Goal: Task Accomplishment & Management: Complete application form

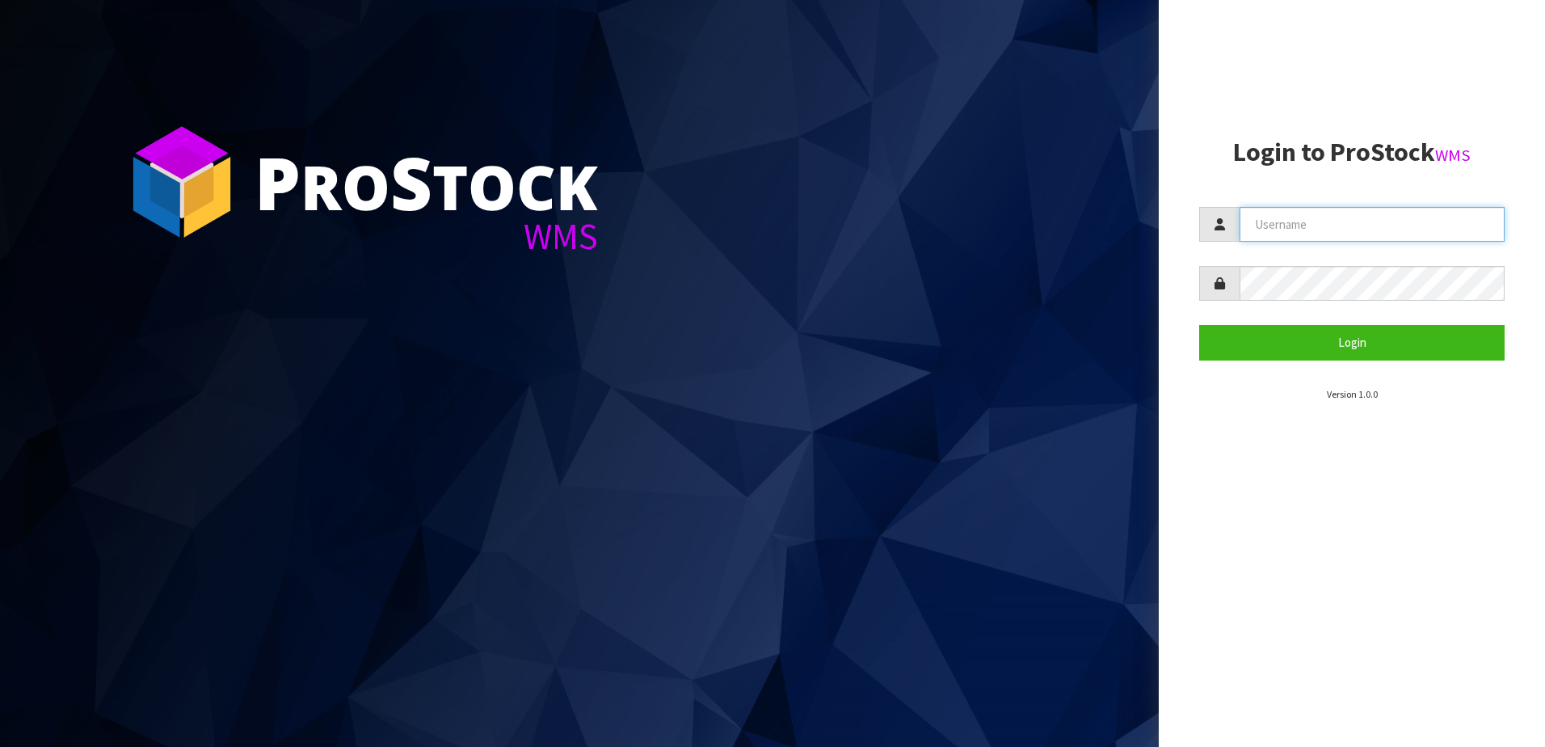
click at [1308, 233] on input "text" at bounding box center [1372, 224] width 265 height 35
paste input "TABLETENNIS"
type input "TABLETENNIS"
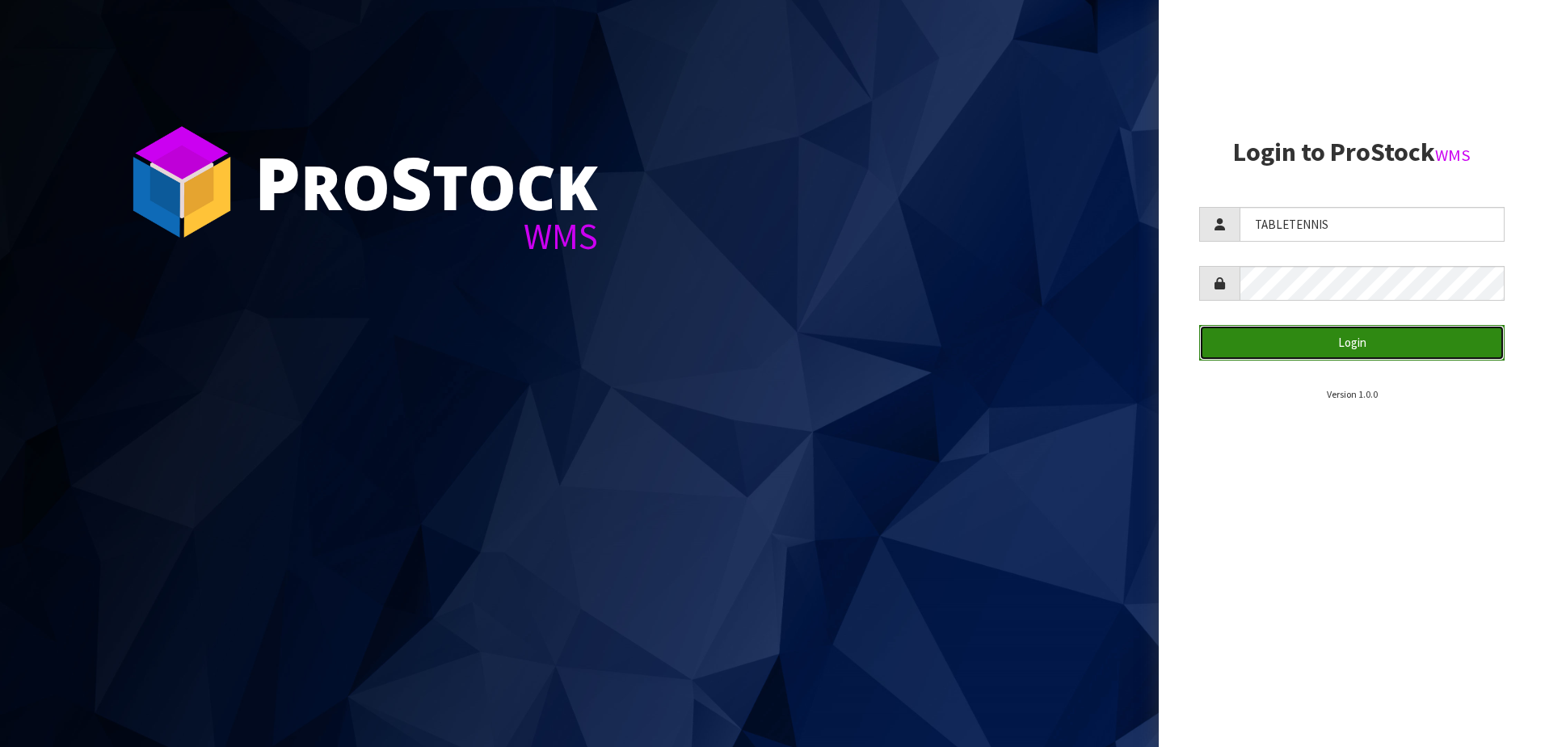
click at [1365, 348] on button "Login" at bounding box center [1353, 342] width 306 height 35
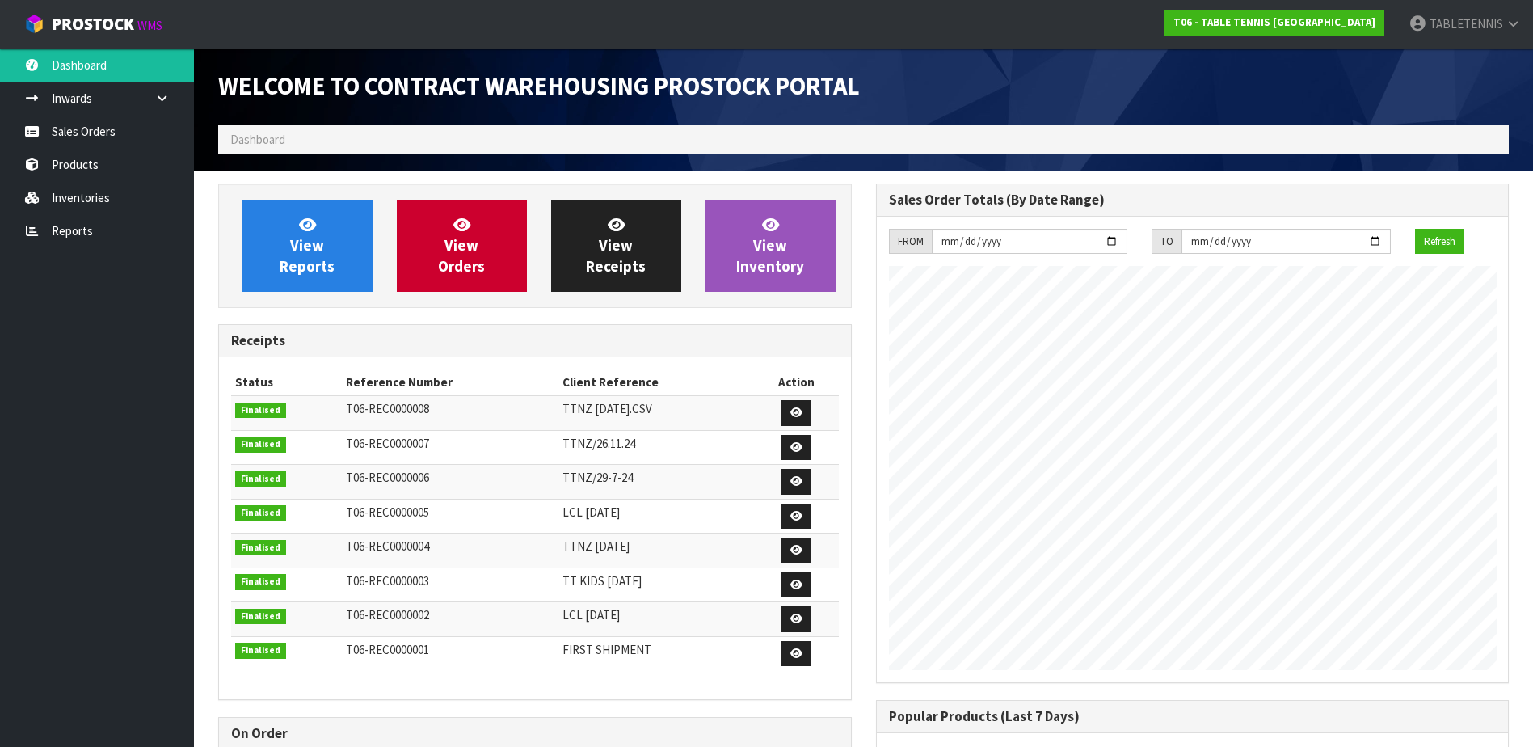
scroll to position [660, 657]
click at [322, 227] on link "View Reports" at bounding box center [307, 246] width 130 height 92
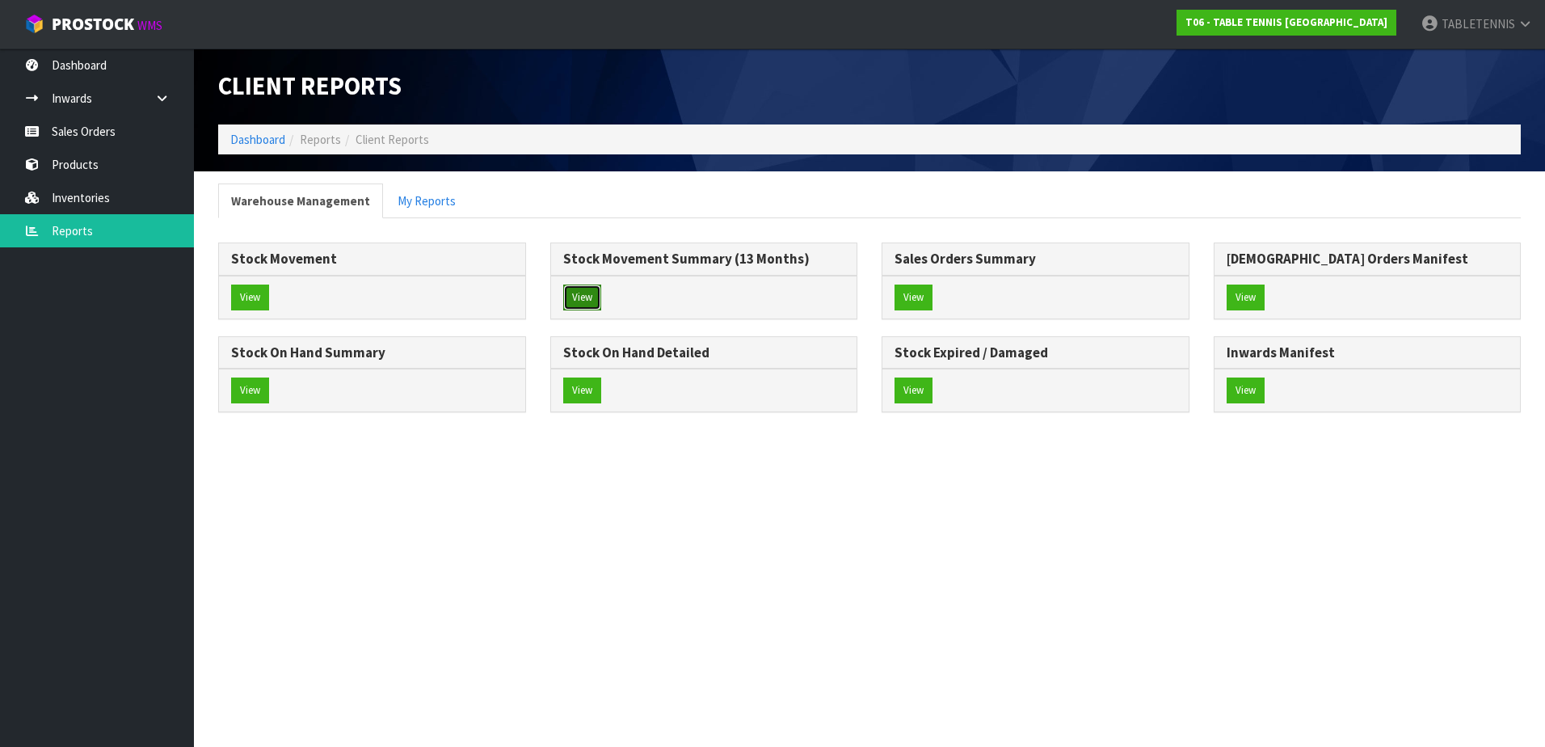
click at [589, 301] on button "View" at bounding box center [582, 298] width 38 height 26
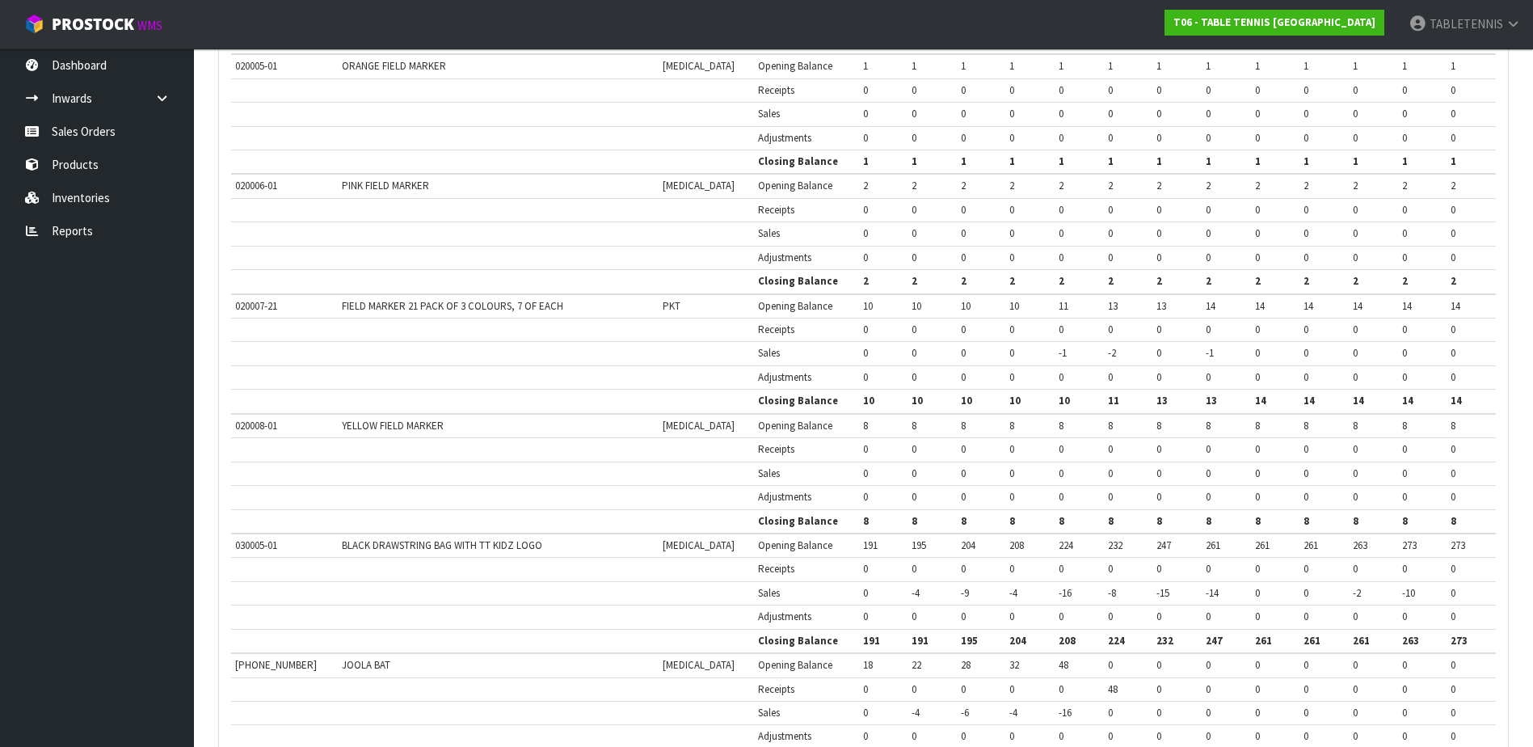
scroll to position [2689, 0]
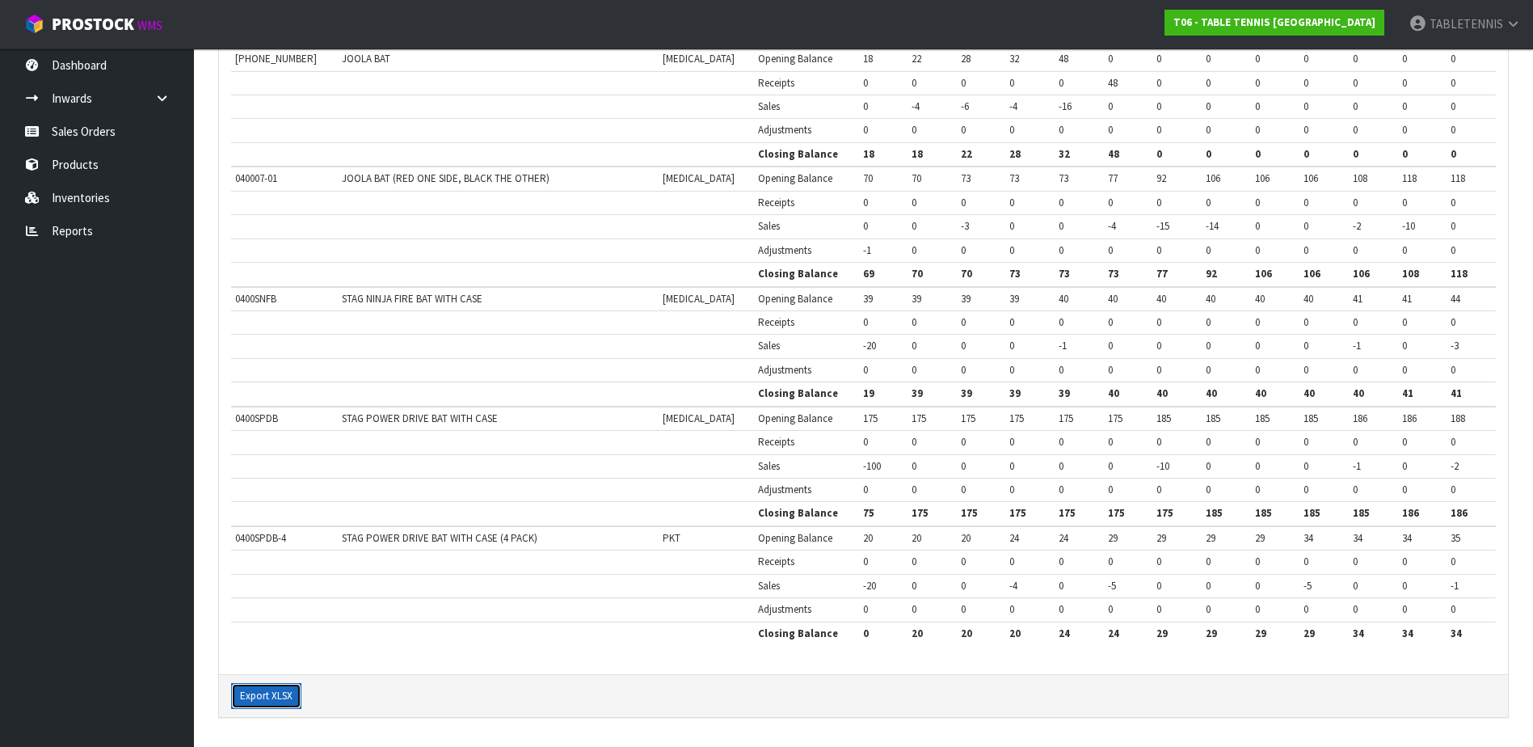
click at [282, 693] on button "Export XLSX" at bounding box center [266, 696] width 70 height 26
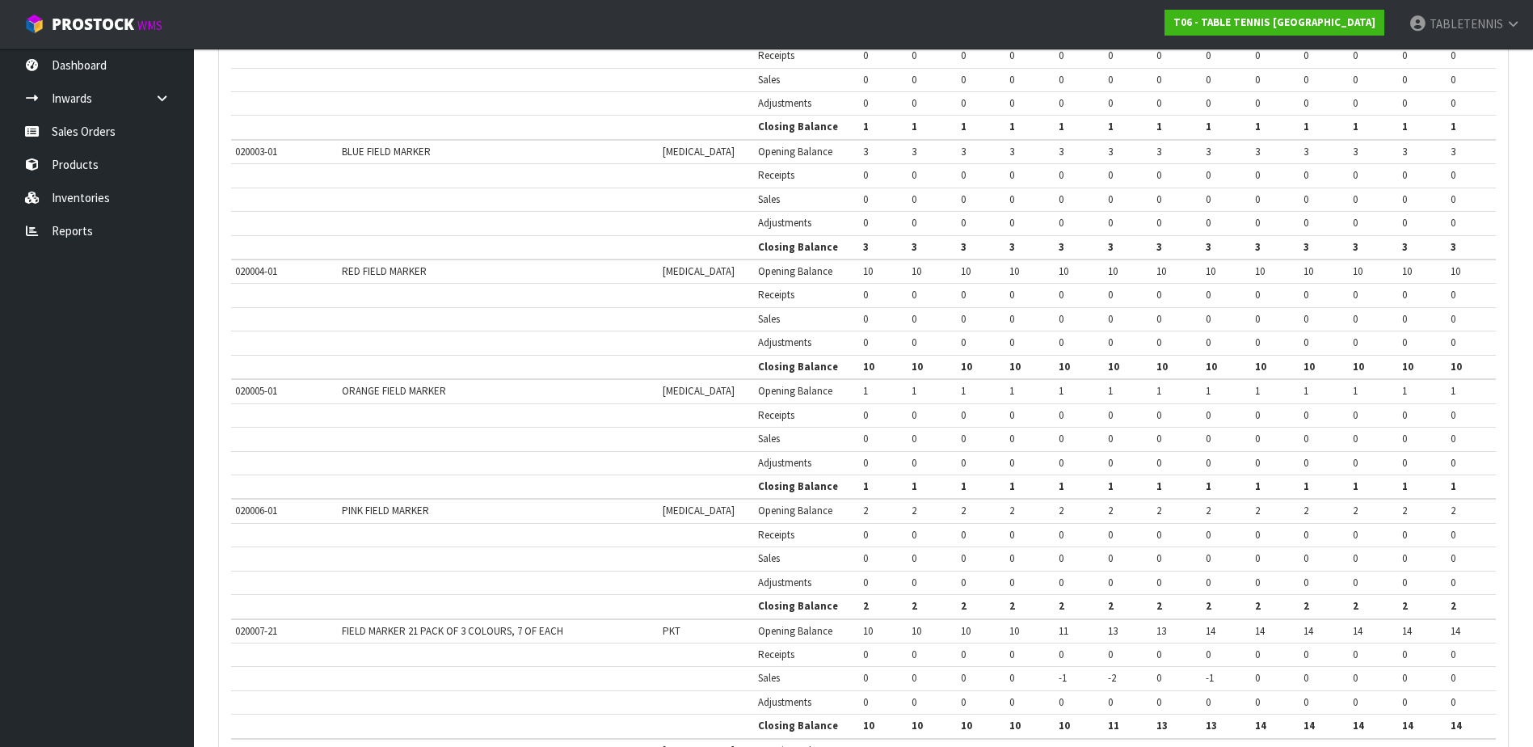
scroll to position [1719, 0]
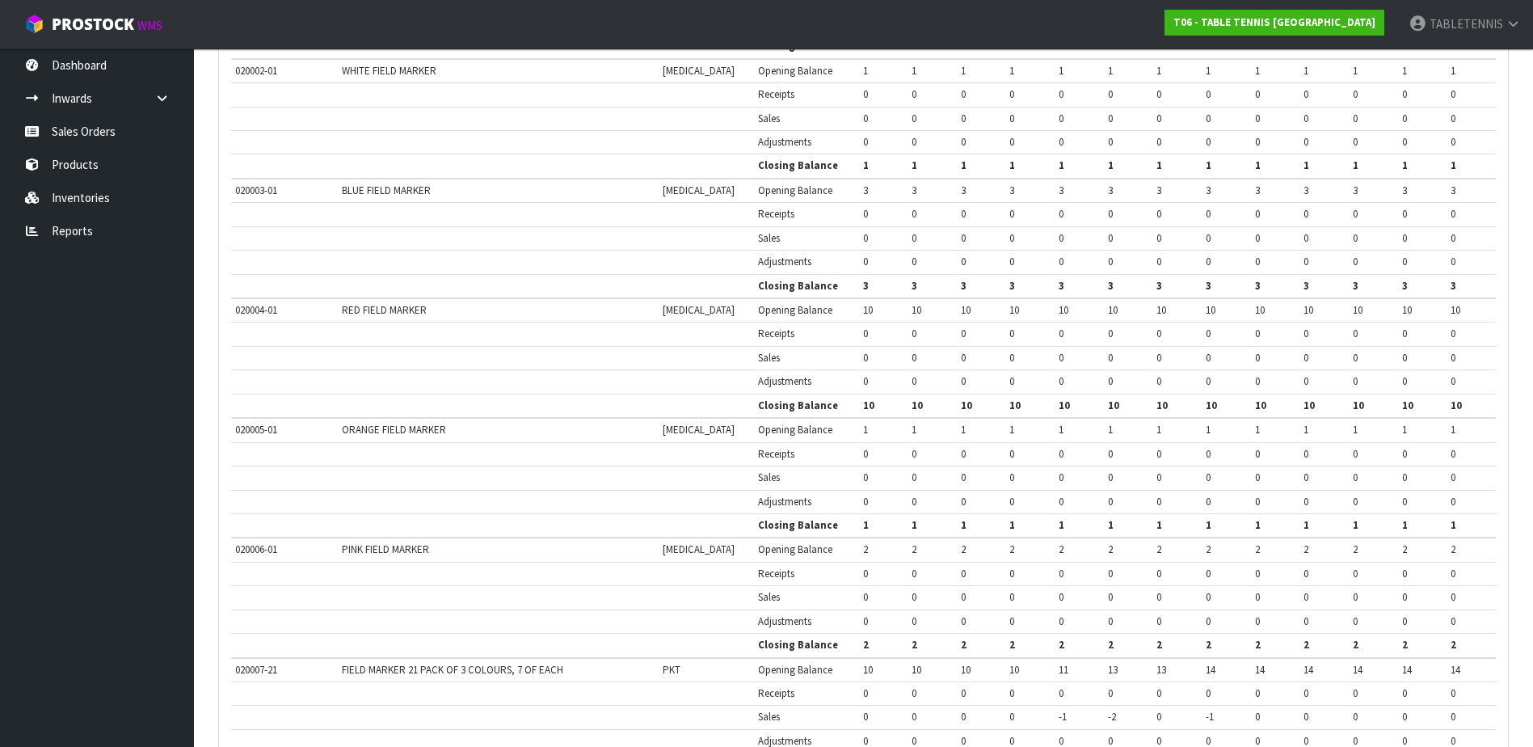
click at [1255, 214] on span "0" at bounding box center [1257, 214] width 5 height 14
click at [63, 207] on link "Inventories" at bounding box center [97, 197] width 194 height 33
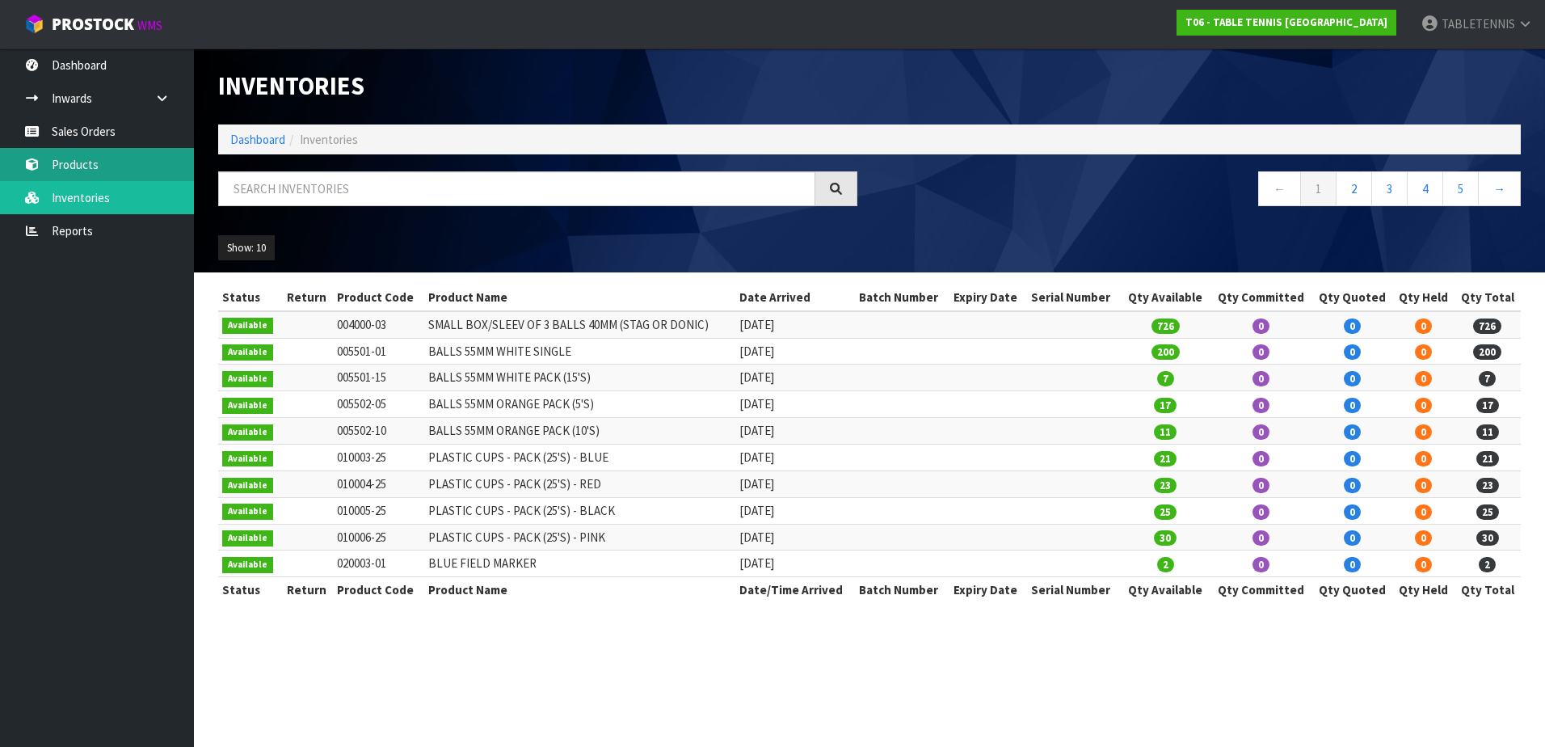
click at [72, 163] on link "Products" at bounding box center [97, 164] width 194 height 33
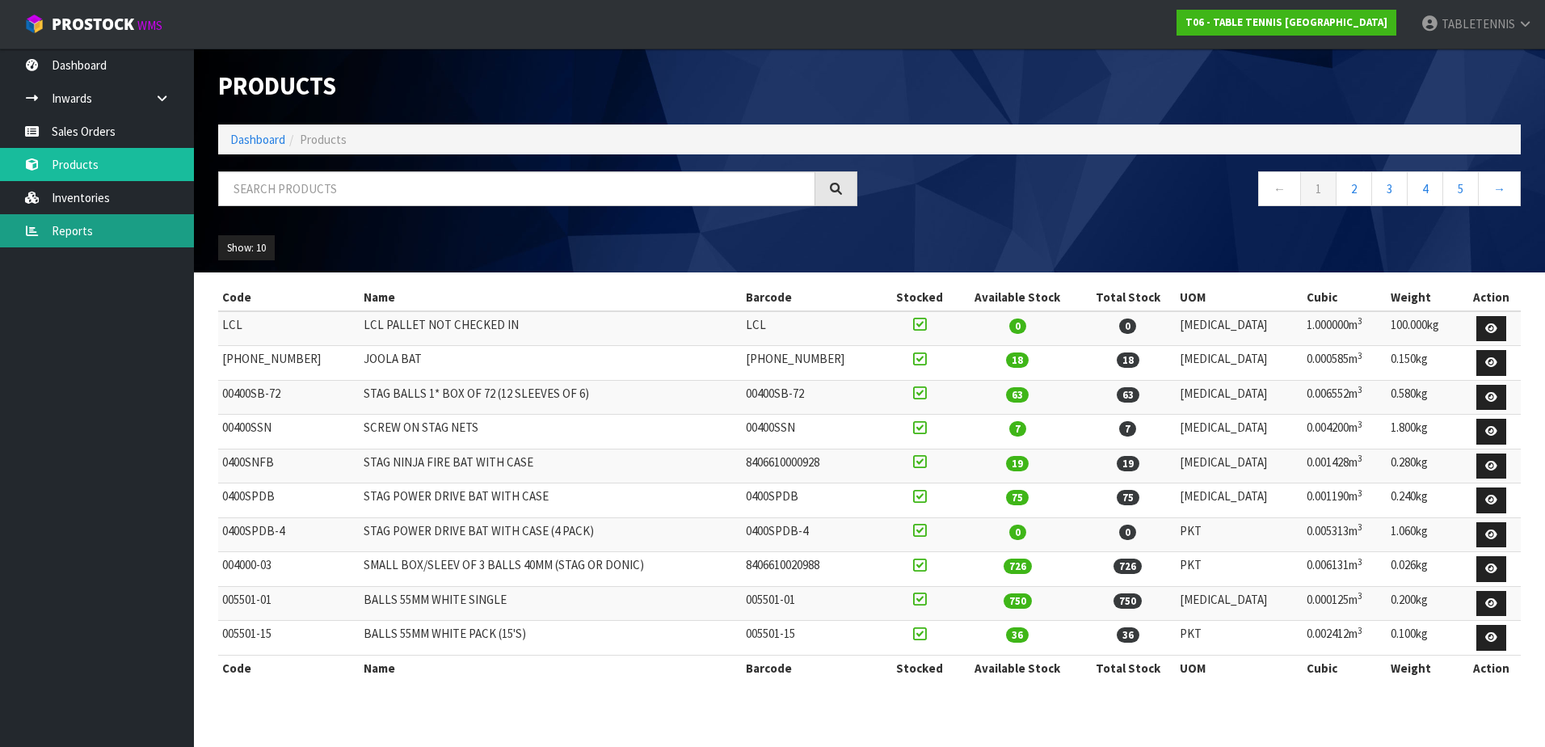
click at [125, 228] on link "Reports" at bounding box center [97, 230] width 194 height 33
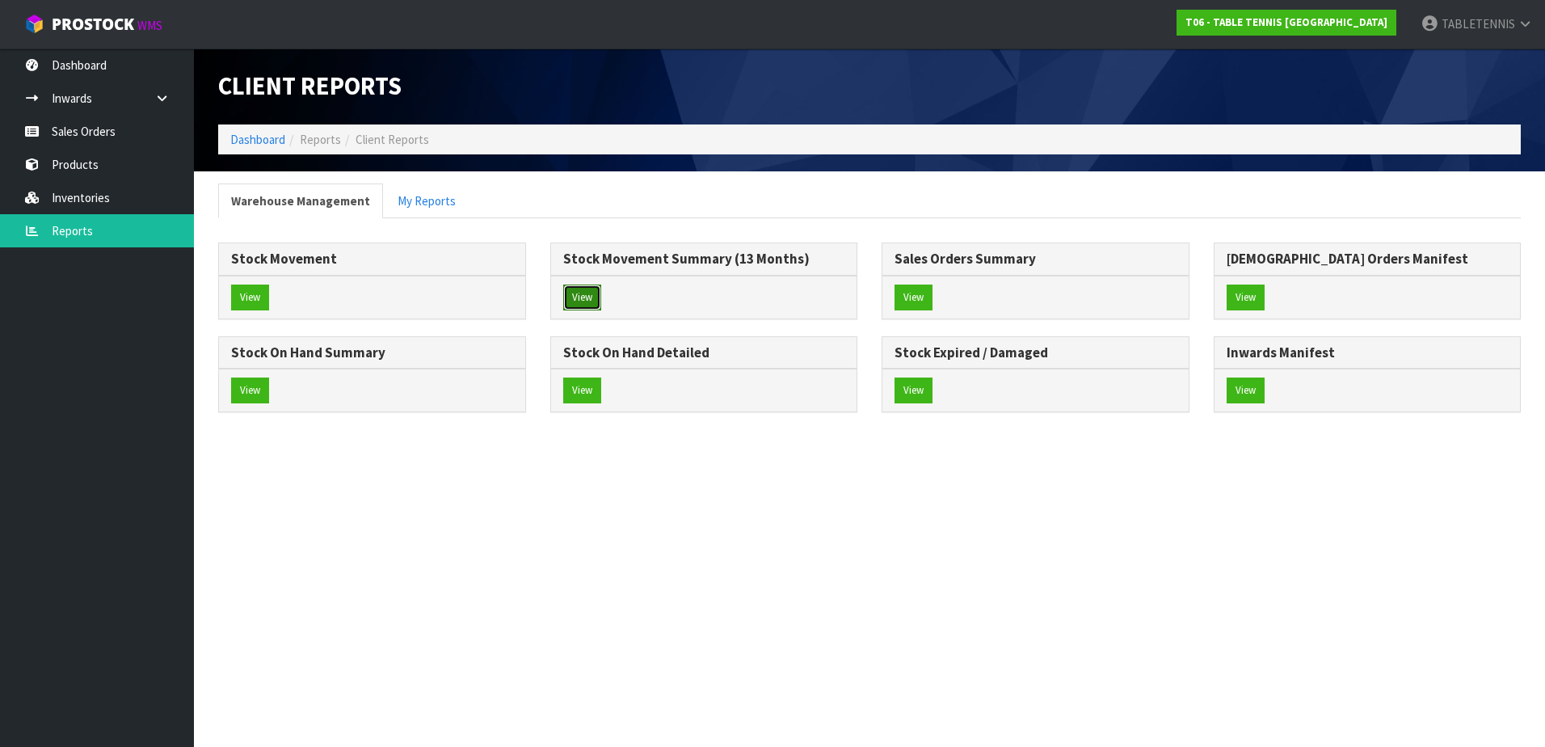
click at [580, 297] on button "View" at bounding box center [582, 298] width 38 height 26
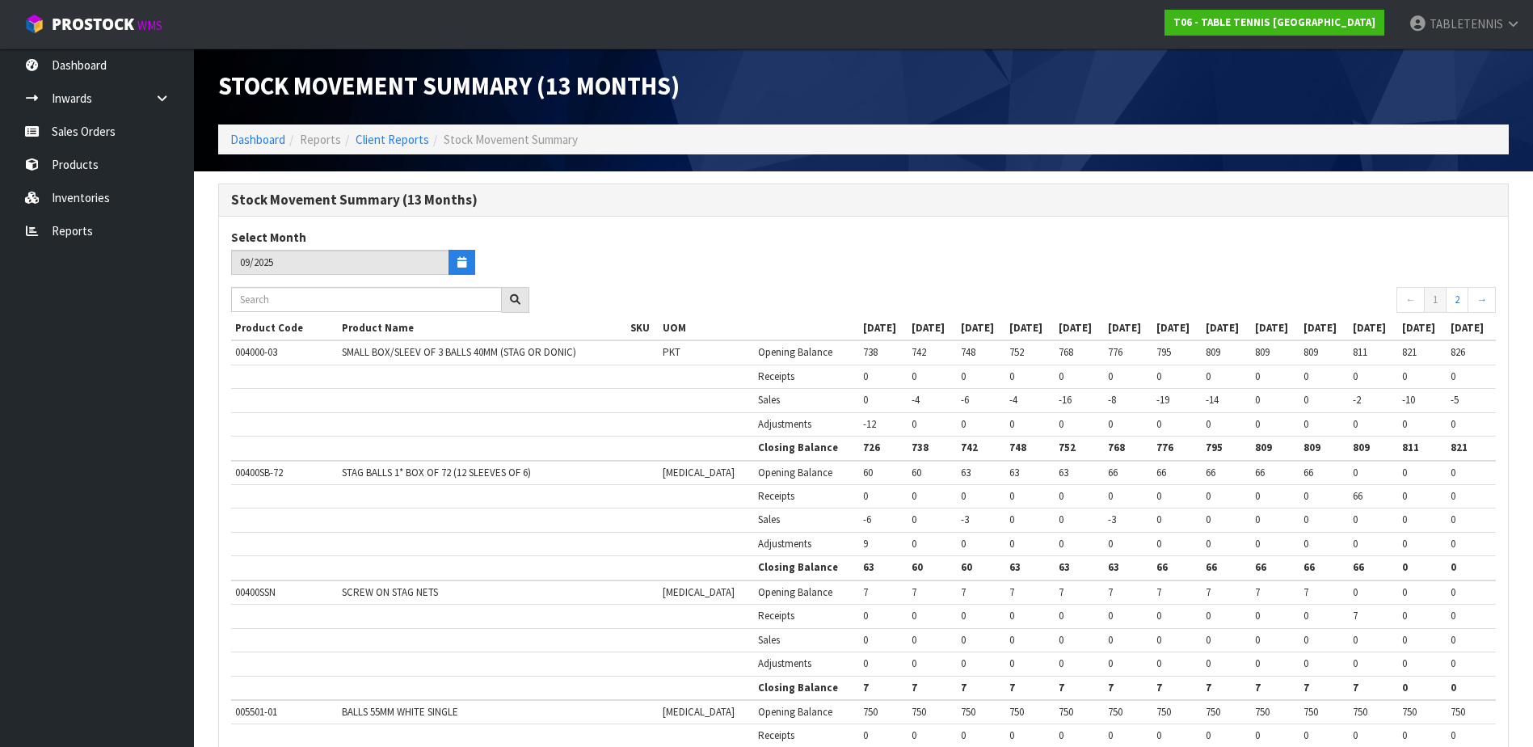
click at [1353, 498] on span "66" at bounding box center [1358, 496] width 10 height 14
click at [63, 226] on link "Reports" at bounding box center [97, 230] width 194 height 33
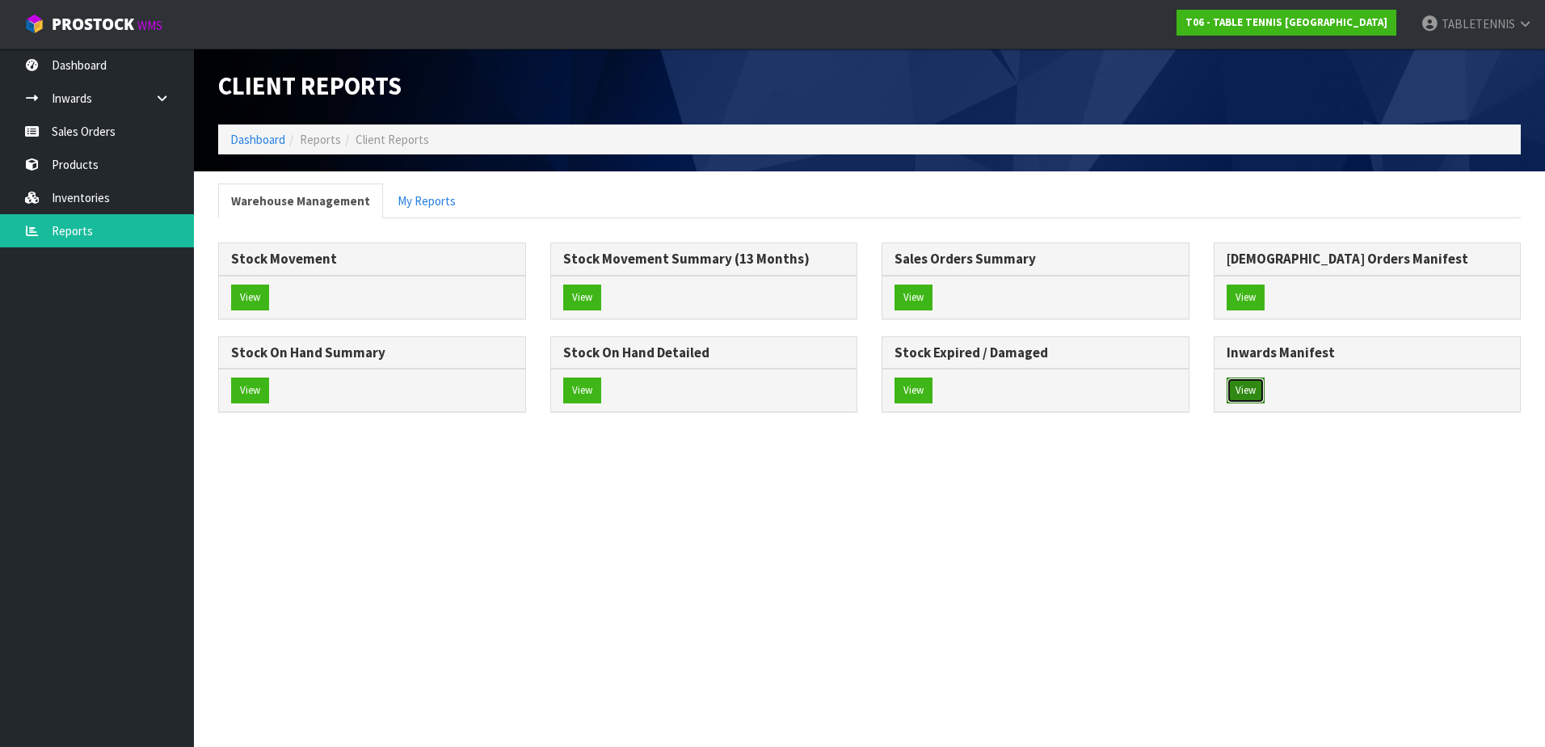
click at [1238, 390] on button "View" at bounding box center [1246, 390] width 38 height 26
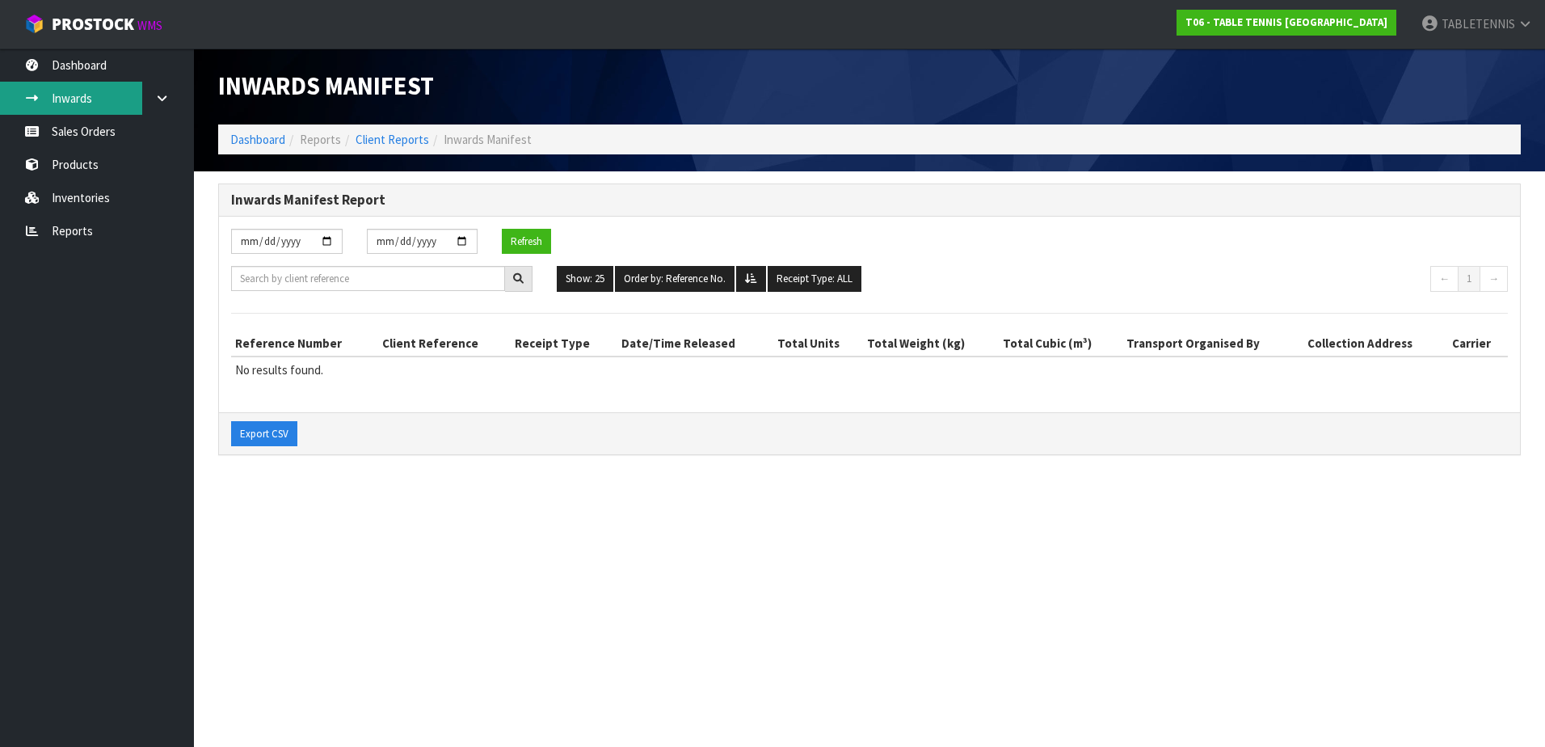
click at [78, 103] on link "Inwards" at bounding box center [97, 98] width 194 height 33
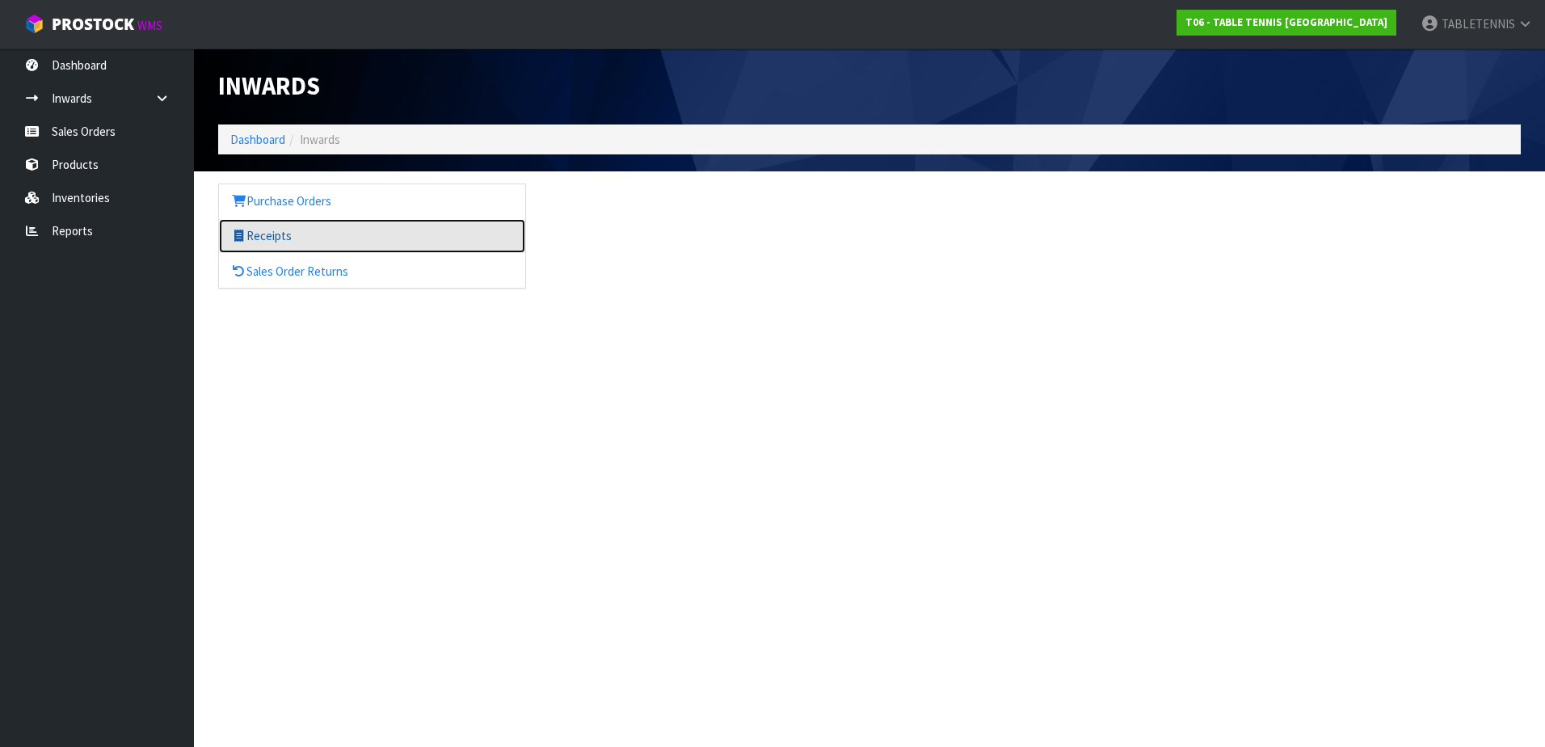
click at [278, 242] on link "Receipts" at bounding box center [372, 235] width 306 height 33
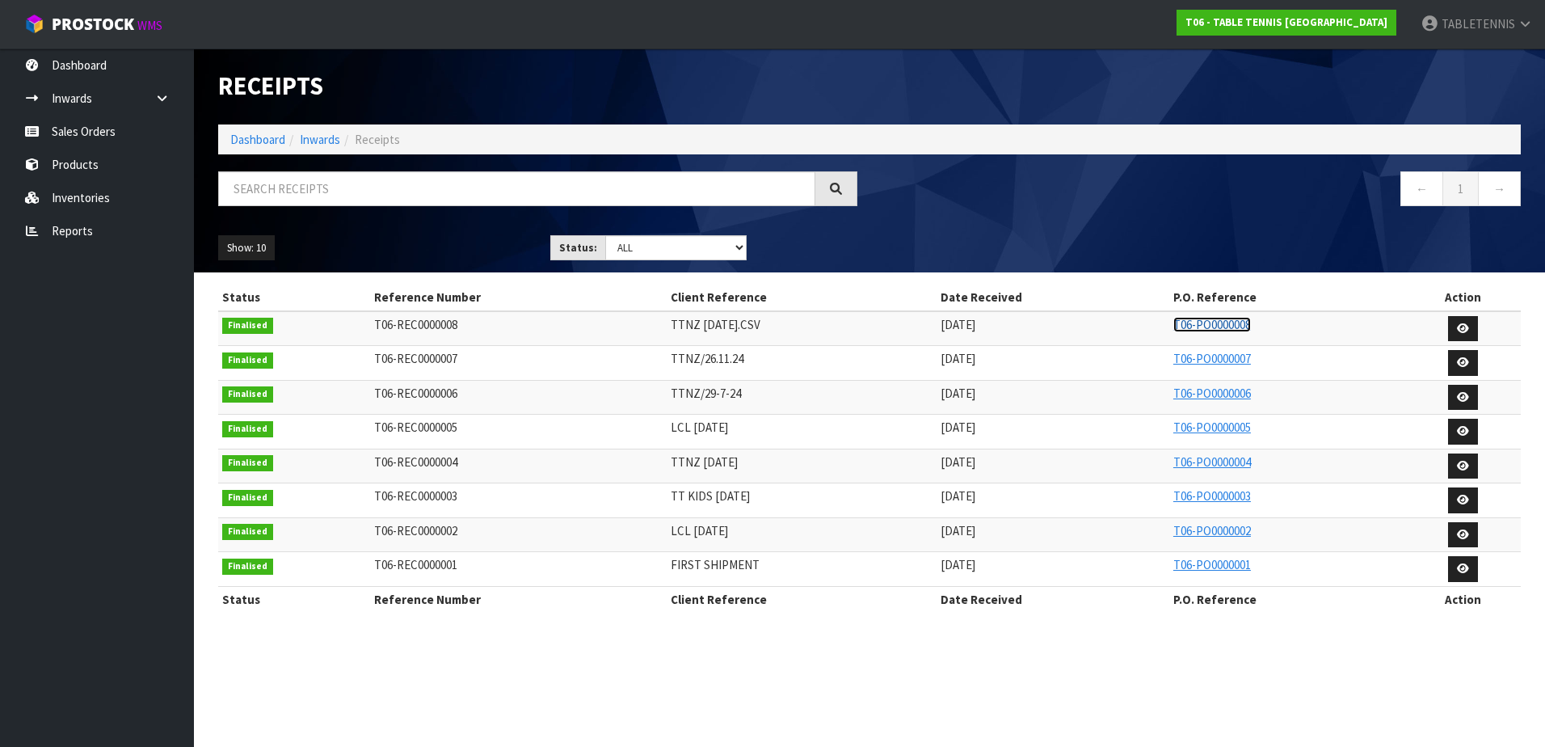
click at [1199, 327] on link "T06-PO0000008" at bounding box center [1213, 324] width 78 height 15
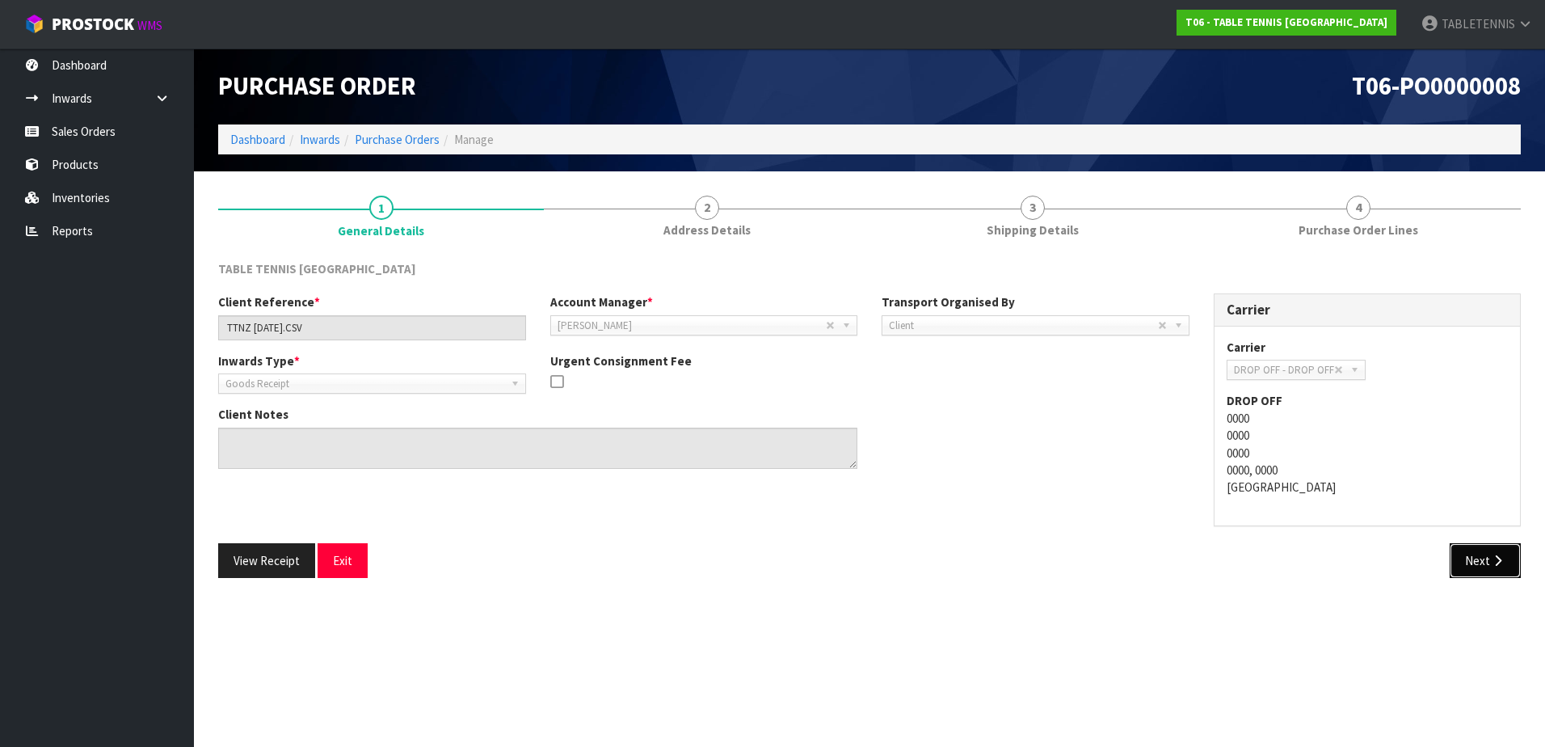
click at [1482, 566] on button "Next" at bounding box center [1485, 560] width 71 height 35
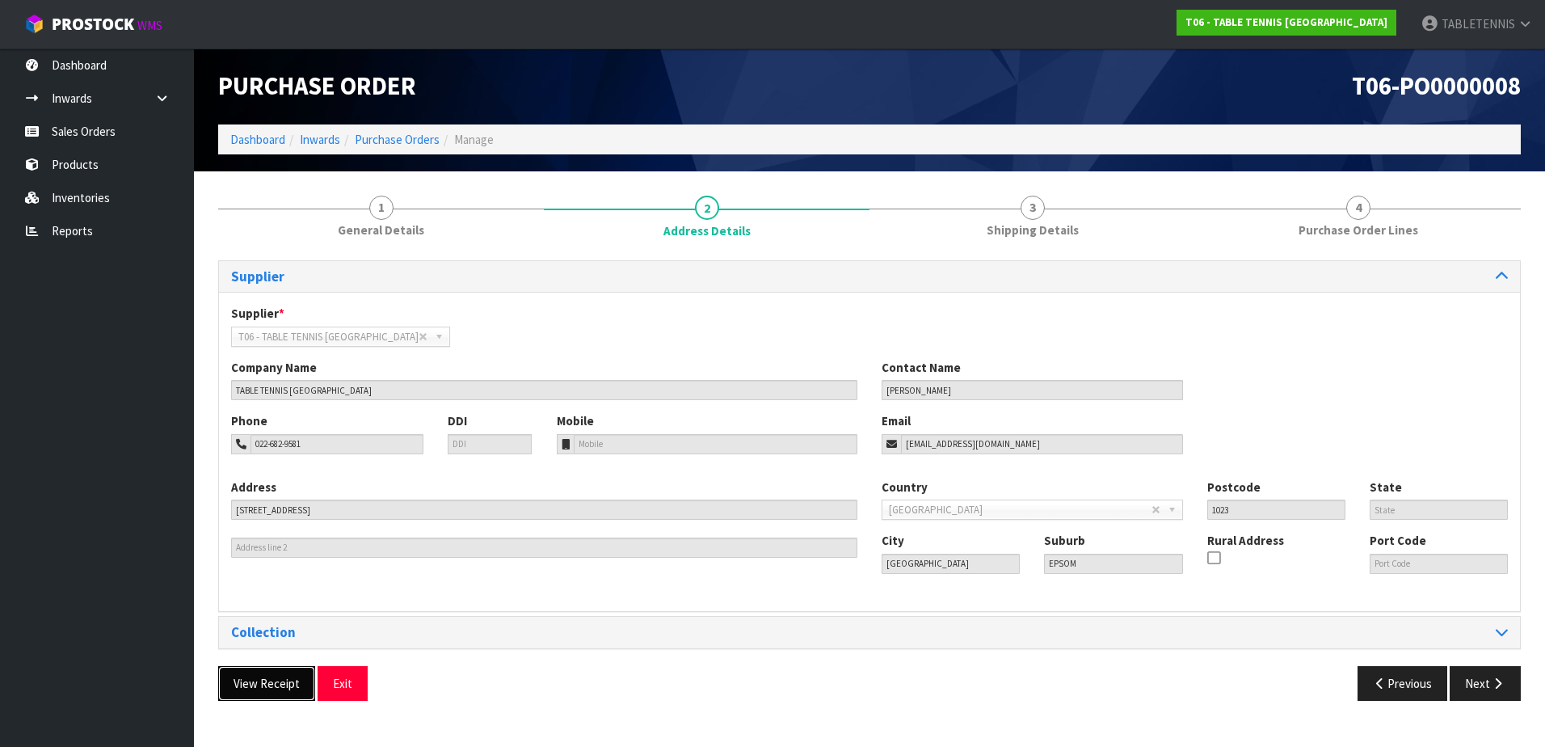
click at [272, 682] on button "View Receipt" at bounding box center [266, 683] width 97 height 35
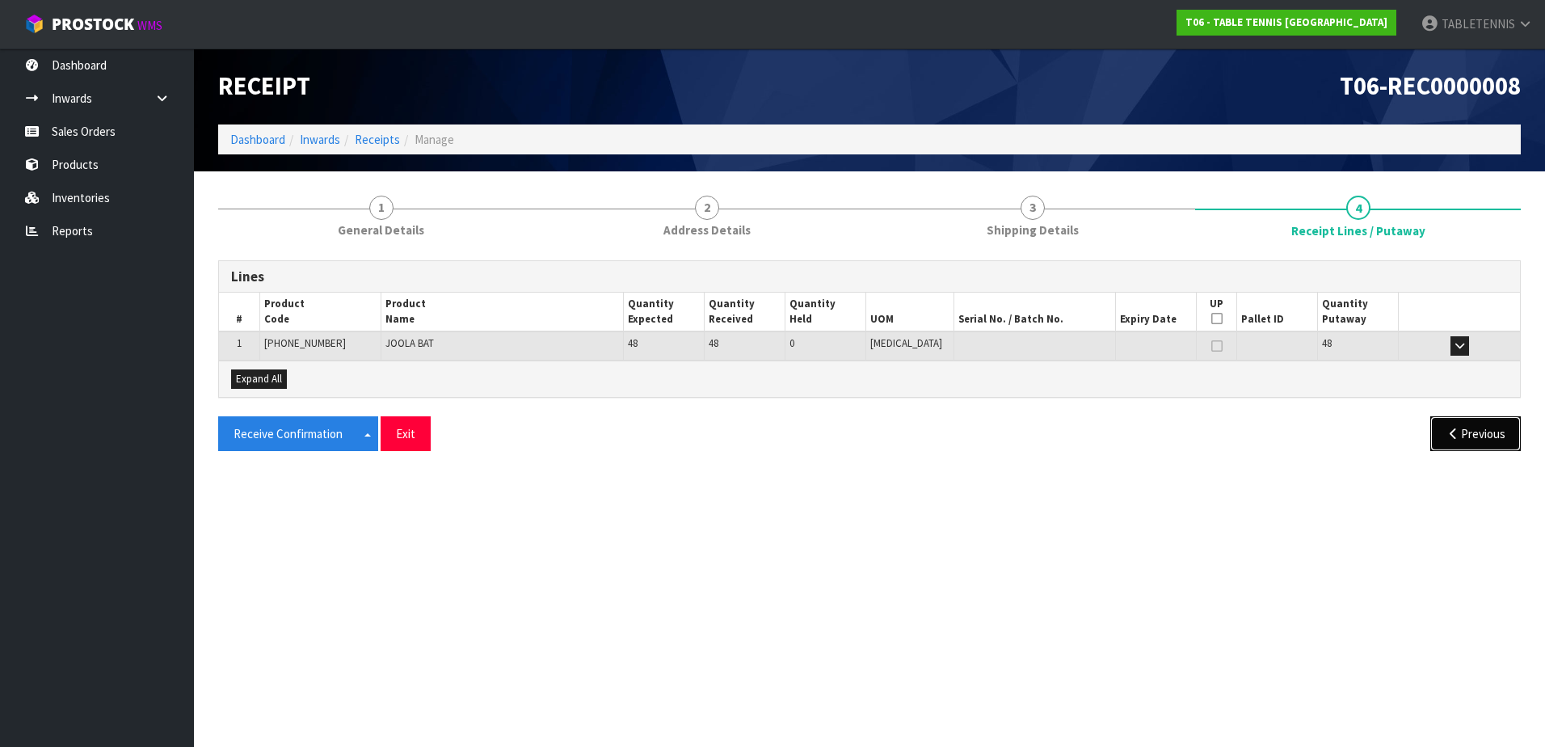
click at [1450, 440] on button "Previous" at bounding box center [1476, 433] width 91 height 35
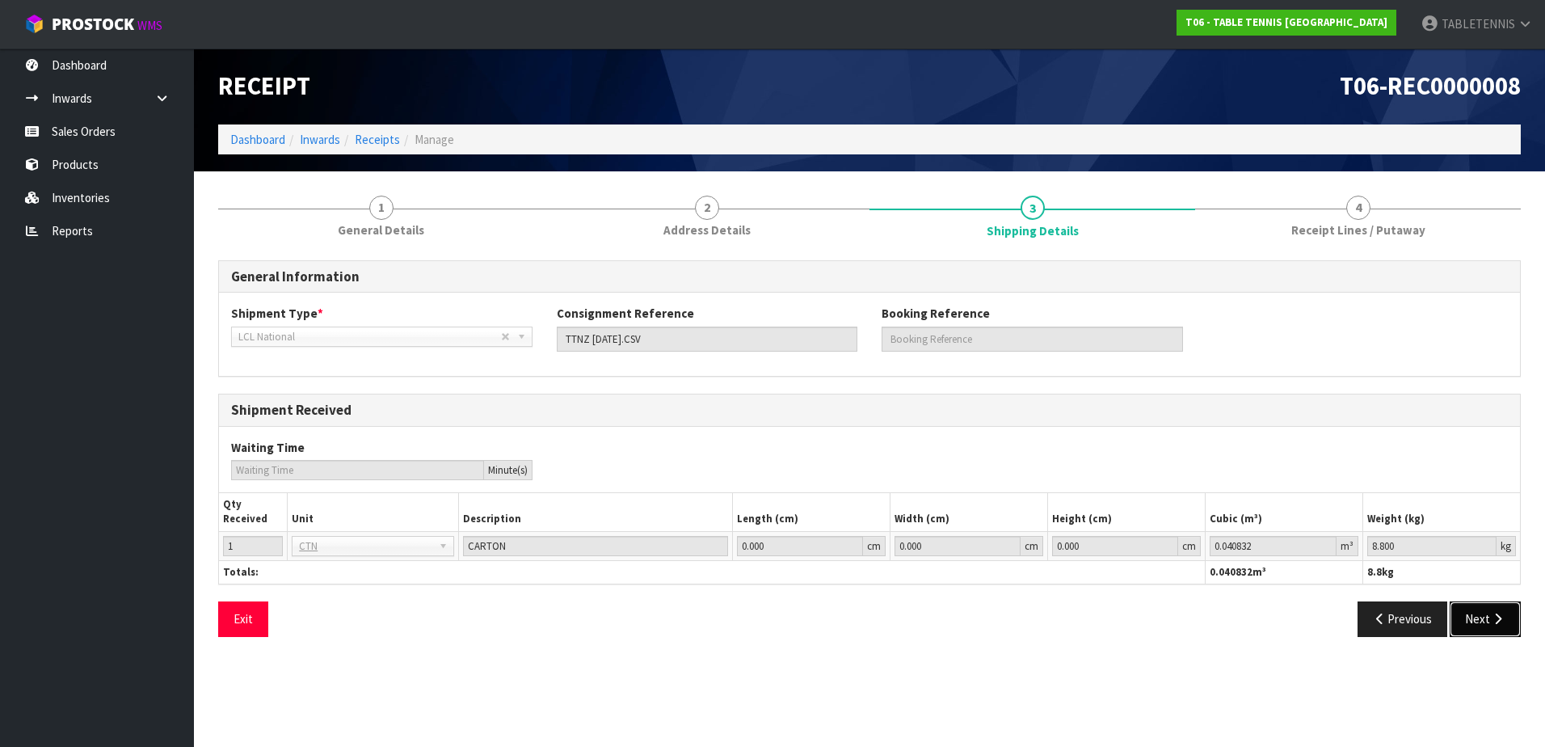
click at [1484, 607] on button "Next" at bounding box center [1485, 618] width 71 height 35
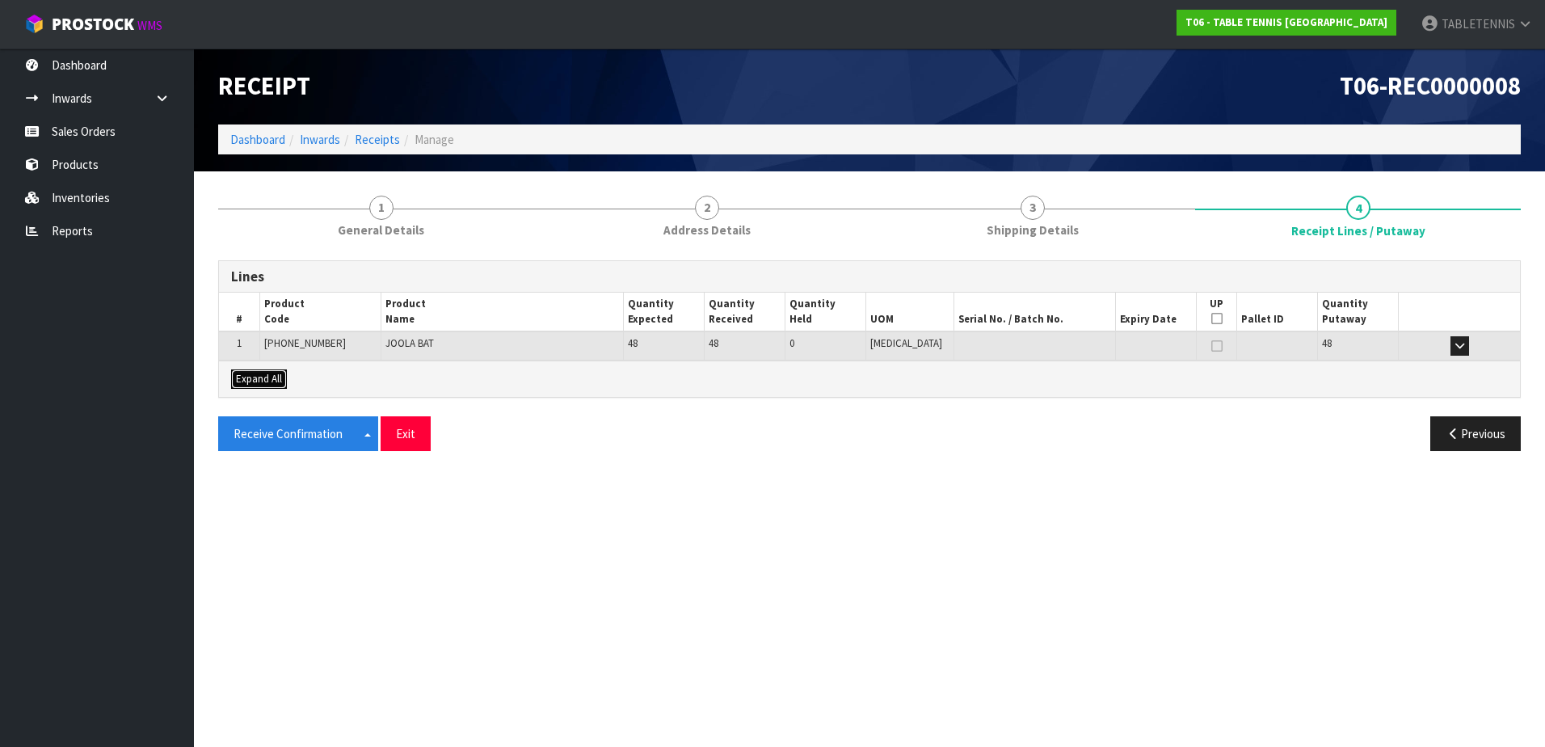
click at [253, 373] on span "Expand All" at bounding box center [259, 379] width 46 height 14
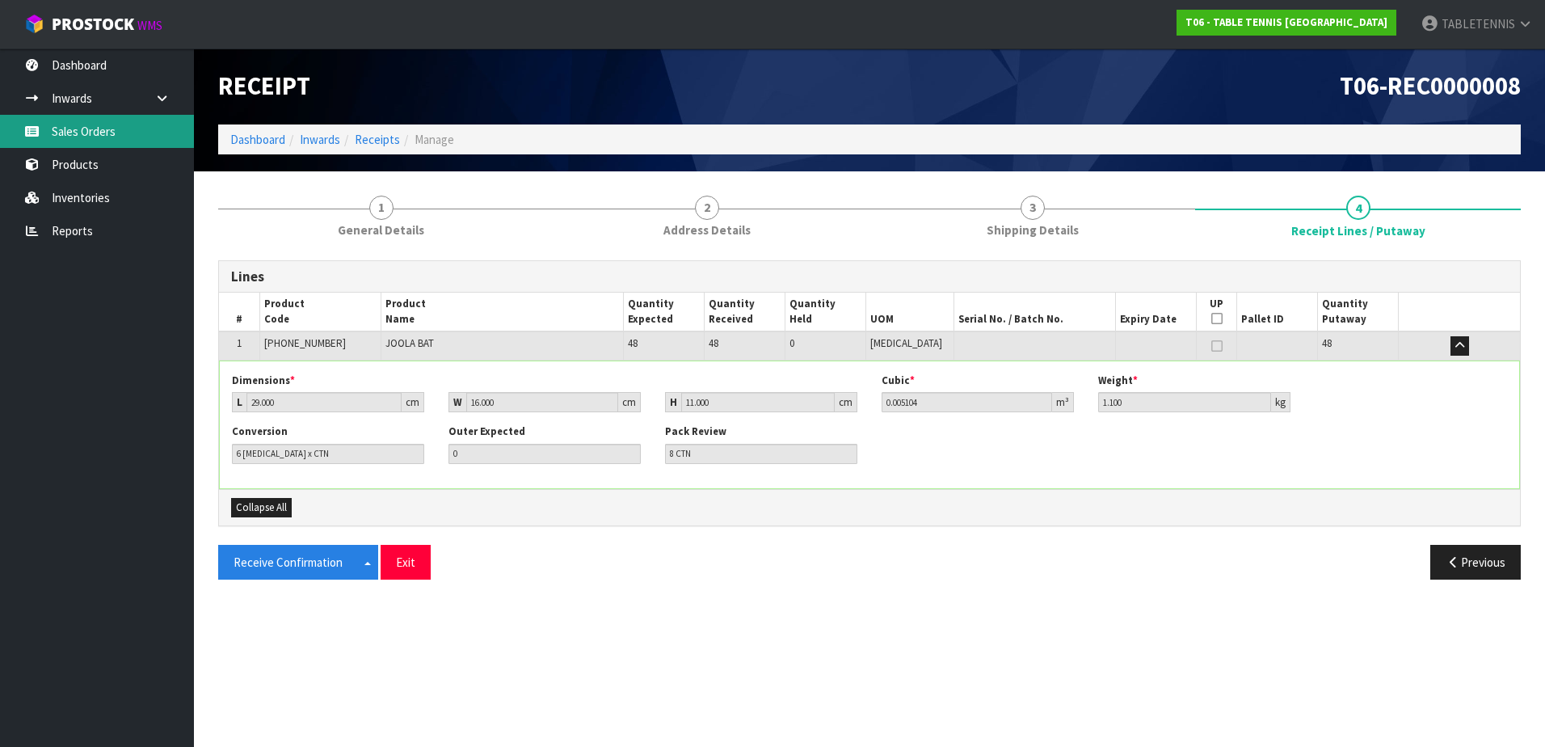
click at [50, 132] on link "Sales Orders" at bounding box center [97, 131] width 194 height 33
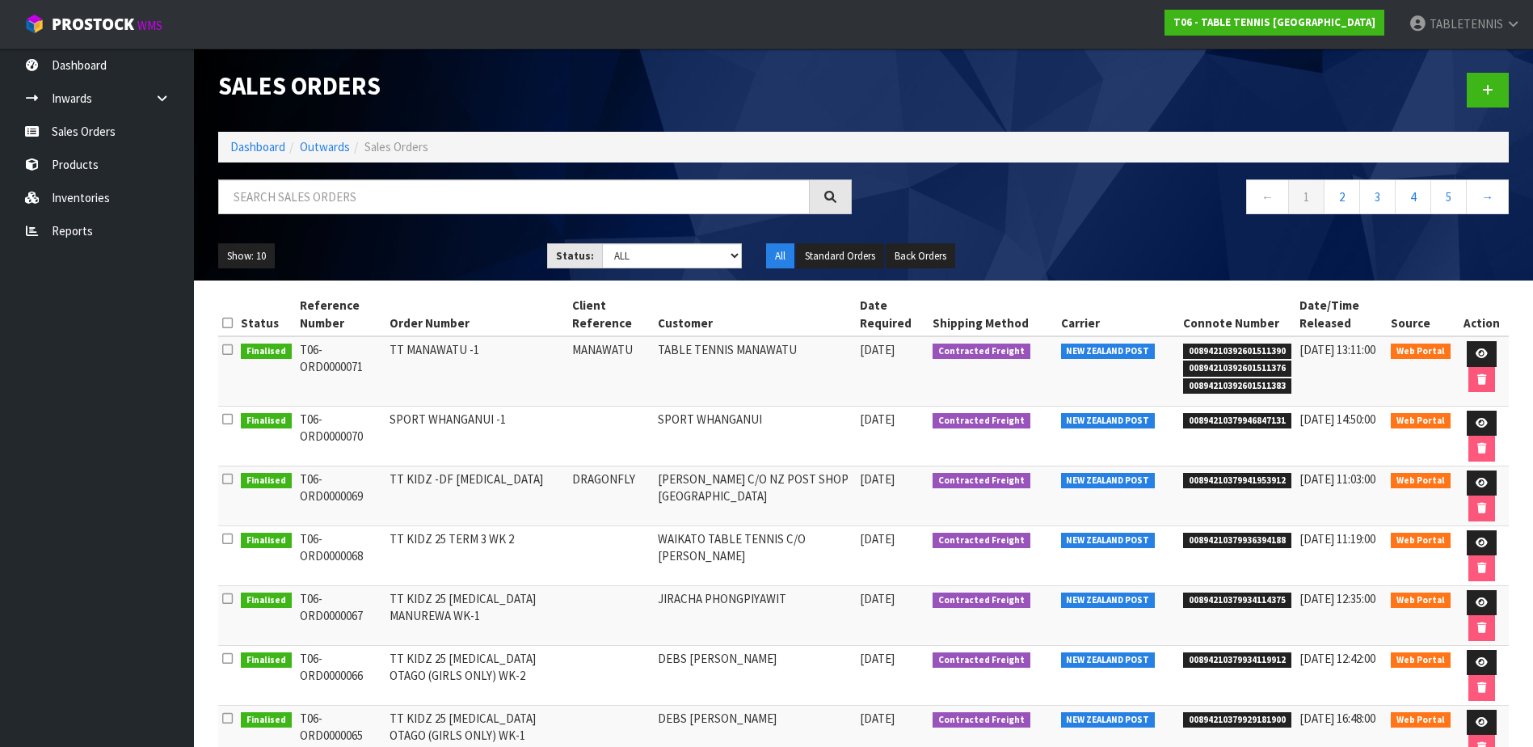
drag, startPoint x: 274, startPoint y: 354, endPoint x: 334, endPoint y: 357, distance: 59.9
click at [275, 354] on span "Finalised" at bounding box center [266, 352] width 51 height 16
click at [1476, 354] on icon at bounding box center [1482, 353] width 12 height 11
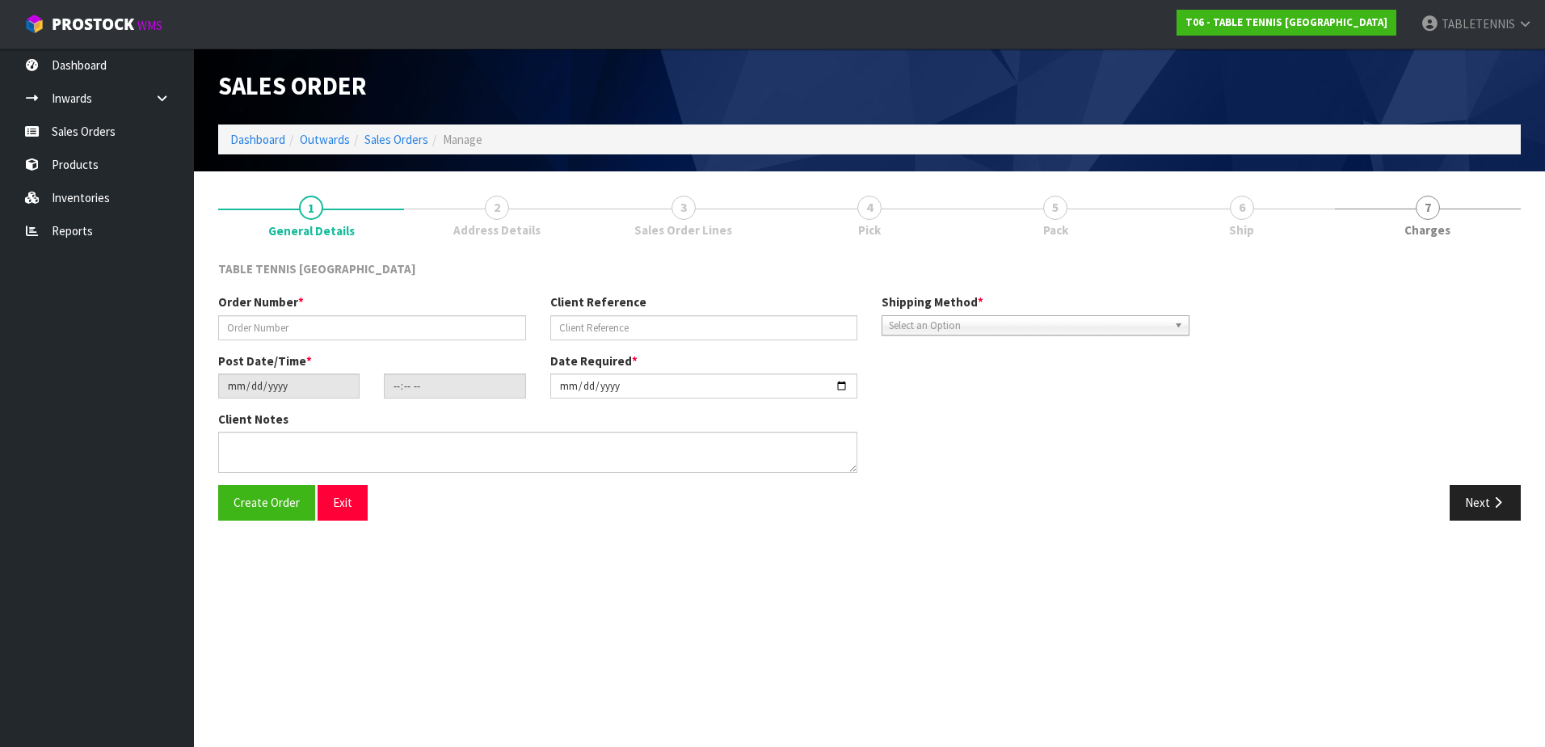
type input "TT MANAWATU -1"
type input "MANAWATU"
type input "[DATE]"
type input "23:51:00.000"
type input "[DATE]"
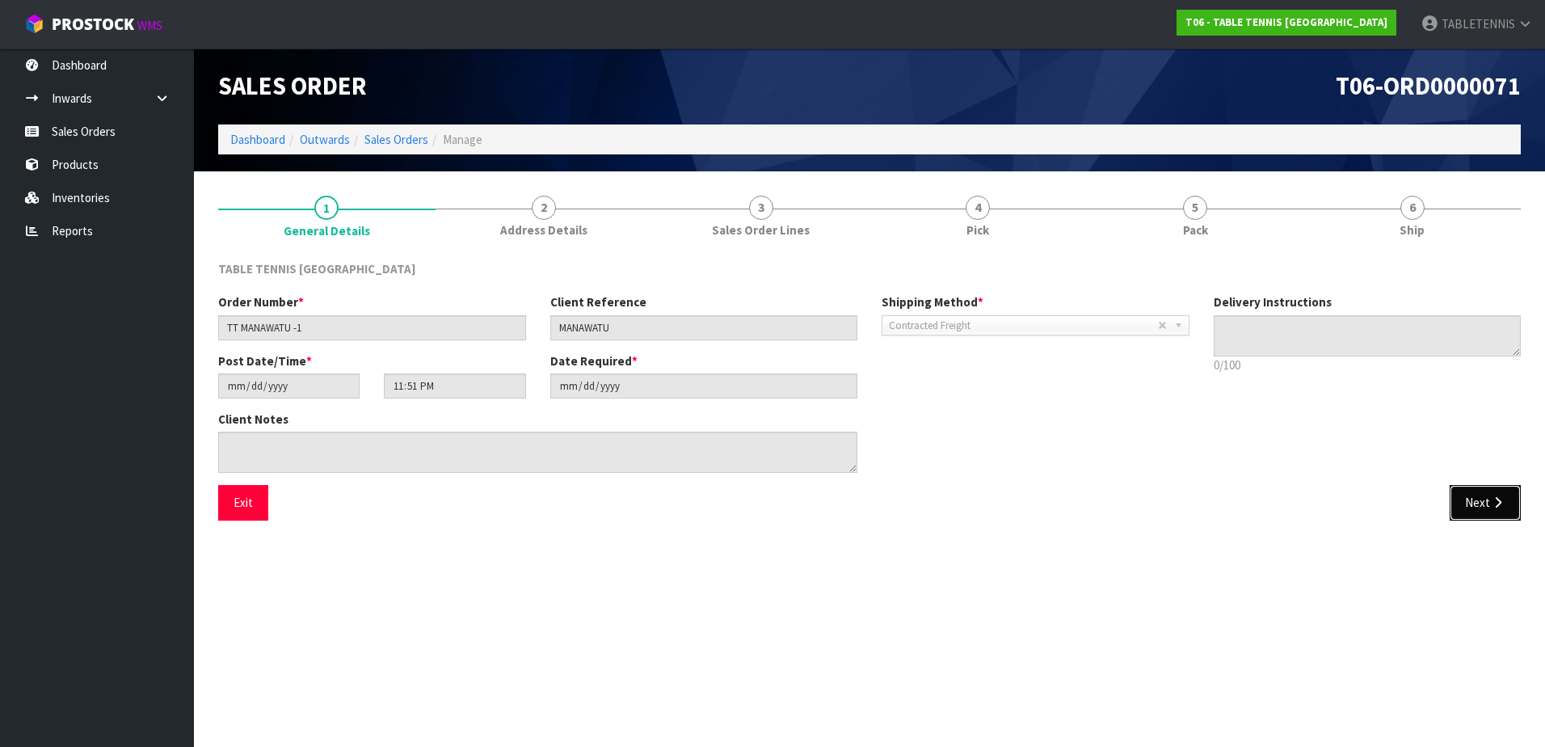
click at [1476, 508] on button "Next" at bounding box center [1485, 502] width 71 height 35
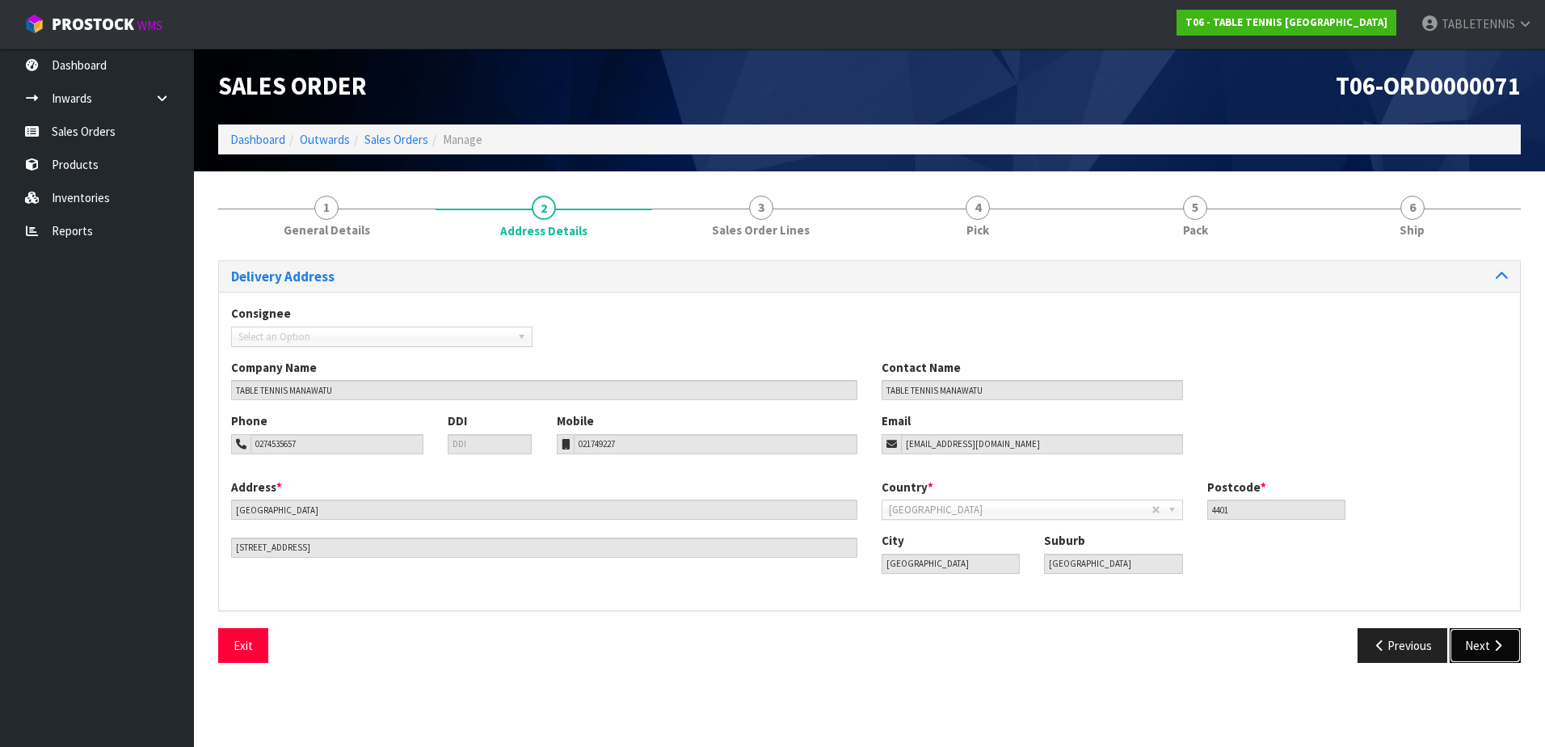
click at [1520, 645] on button "Next" at bounding box center [1485, 645] width 71 height 35
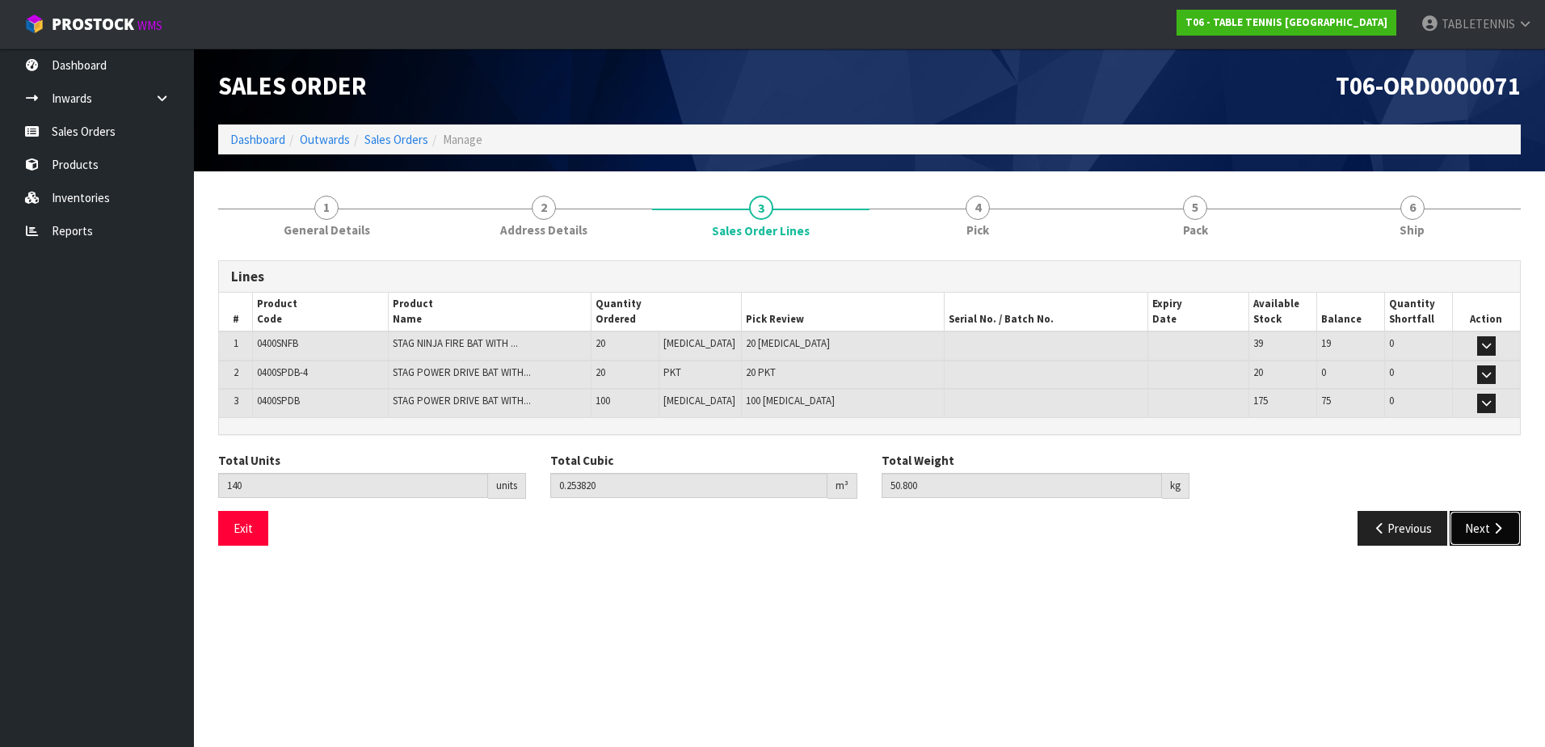
click at [1472, 527] on button "Next" at bounding box center [1485, 528] width 71 height 35
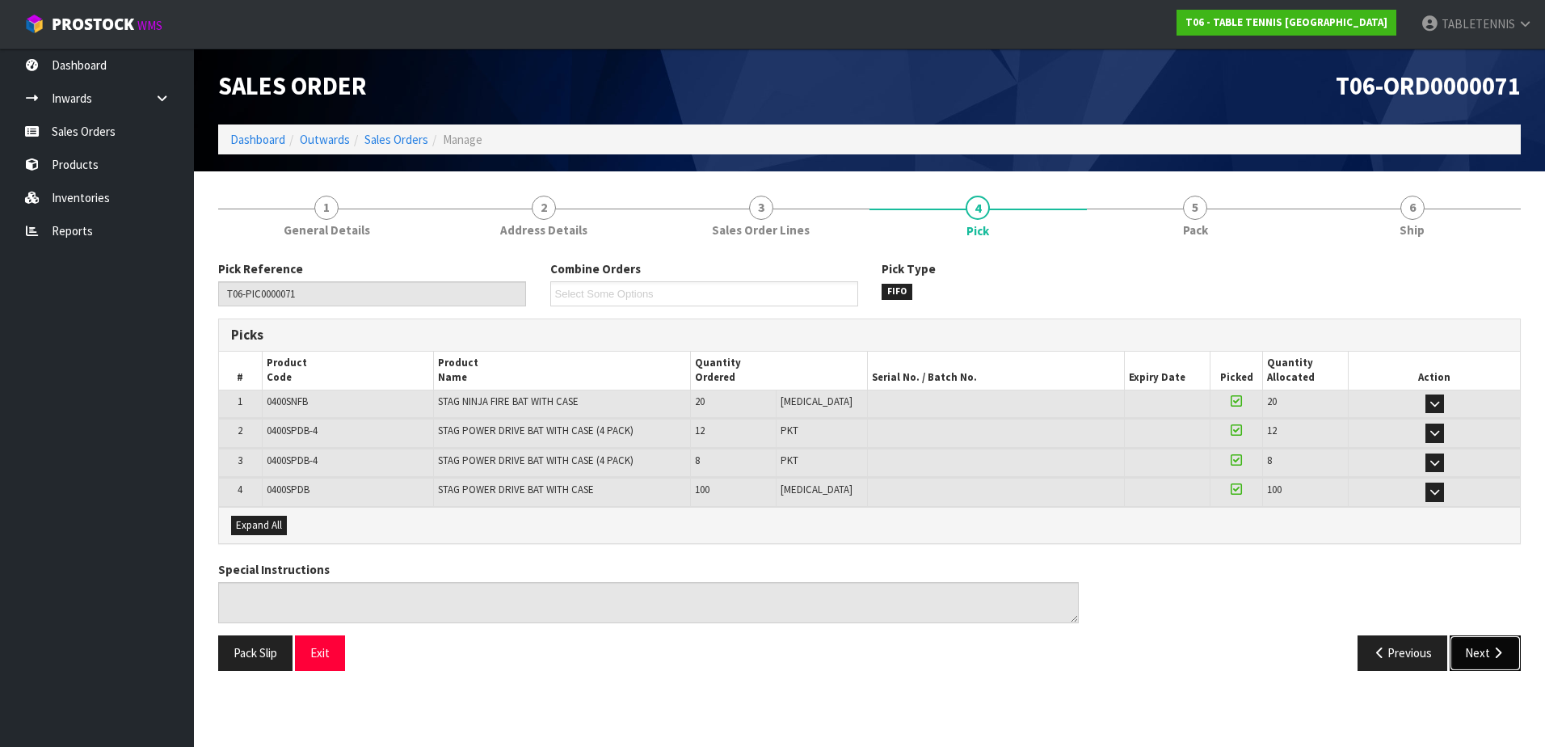
click at [1477, 650] on button "Next" at bounding box center [1485, 652] width 71 height 35
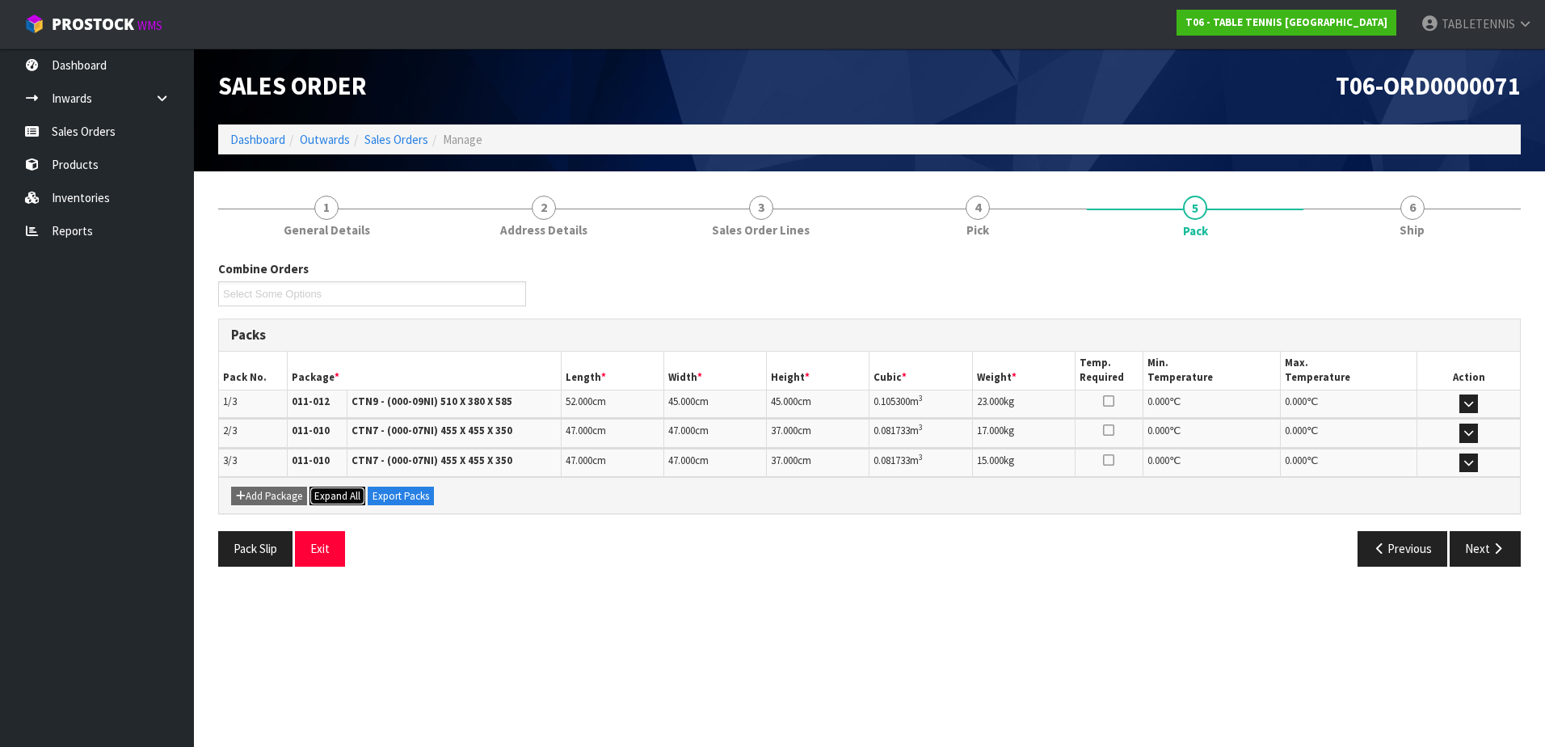
click at [341, 496] on span "Expand All" at bounding box center [337, 496] width 46 height 14
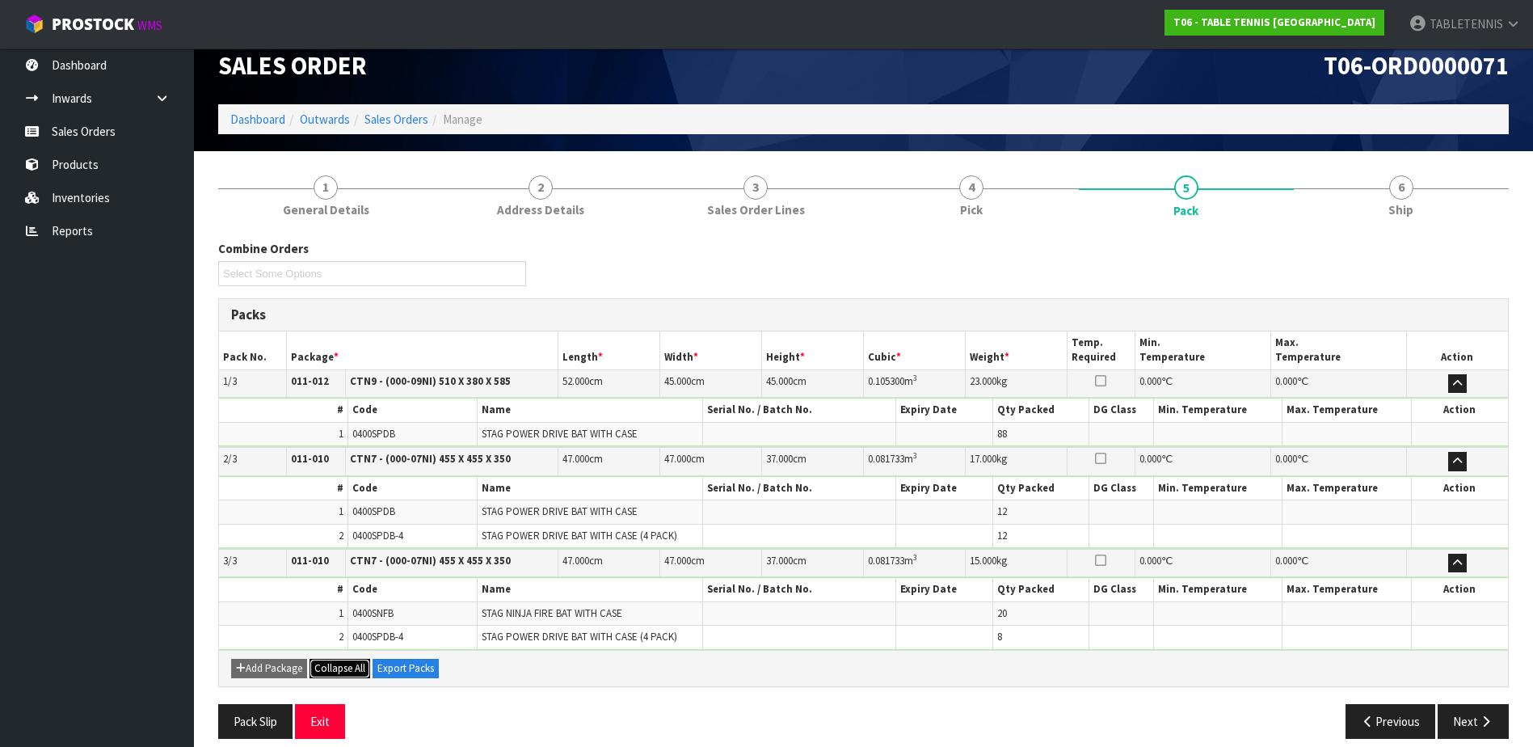
scroll to position [36, 0]
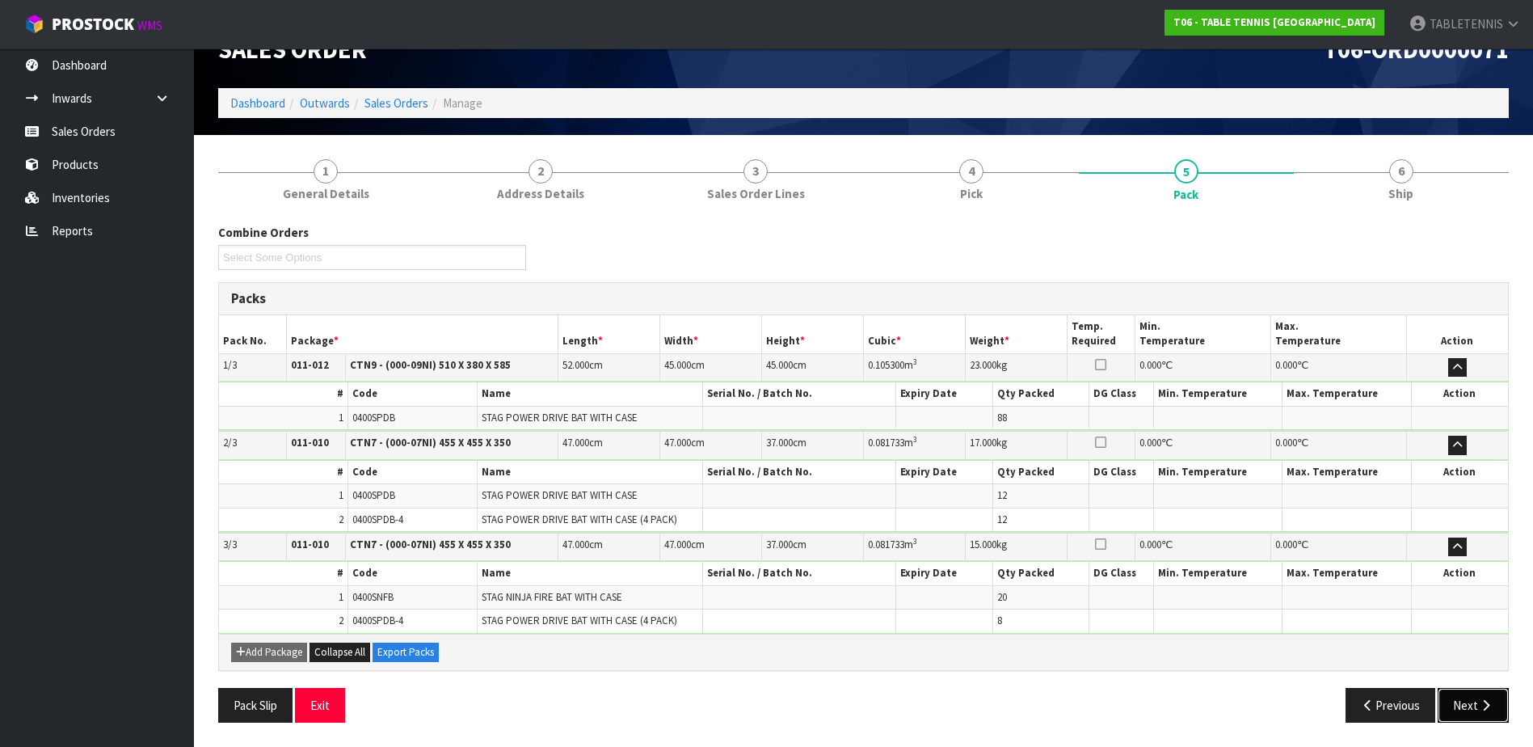
click at [1464, 699] on button "Next" at bounding box center [1473, 705] width 71 height 35
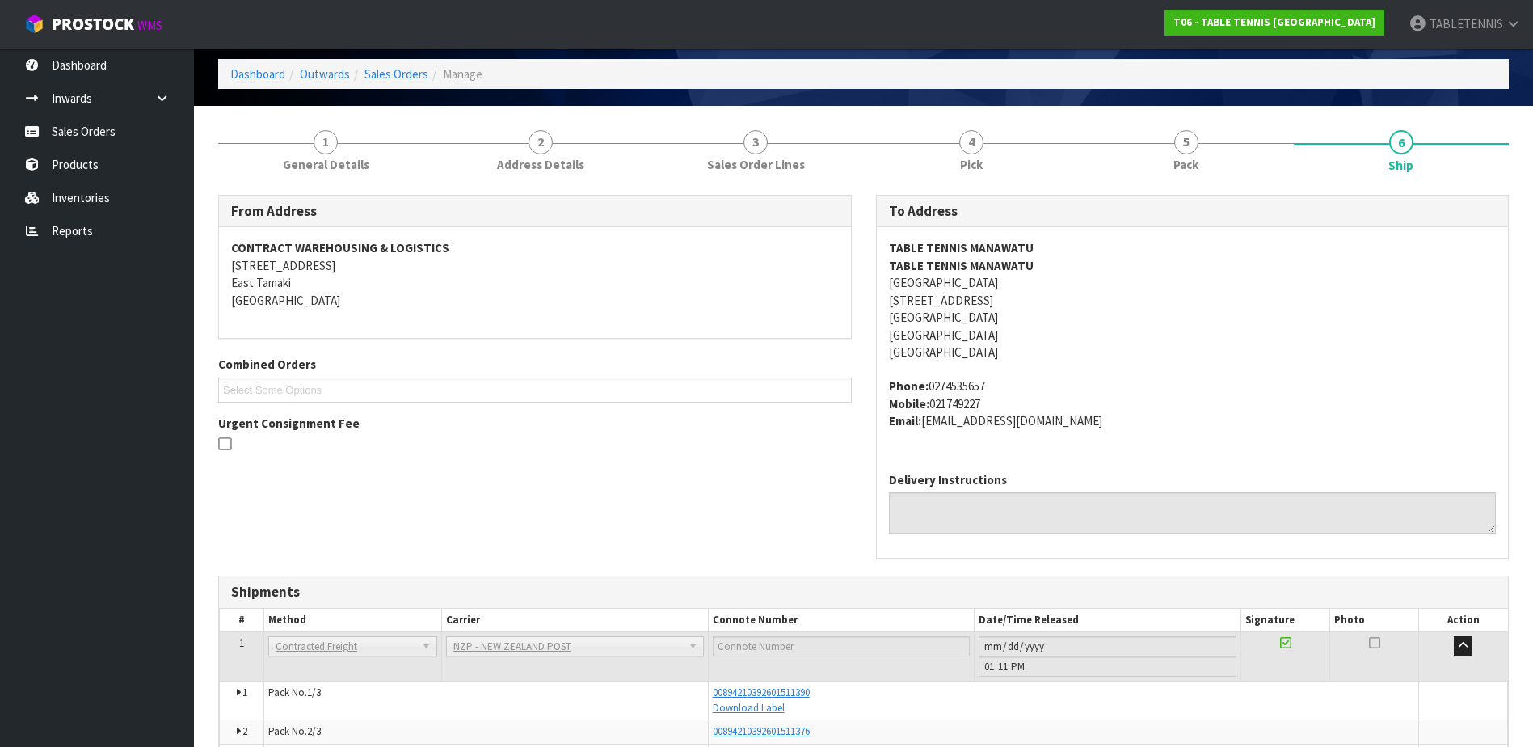
scroll to position [162, 0]
